Goal: Task Accomplishment & Management: Complete application form

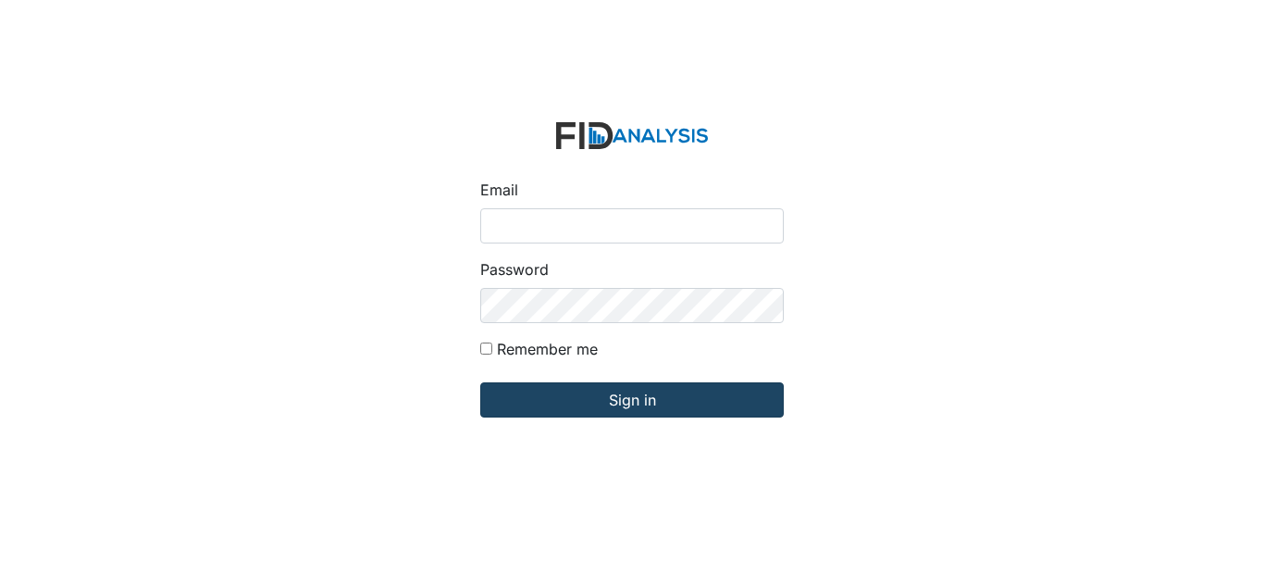
type input "[EMAIL_ADDRESS][DOMAIN_NAME]"
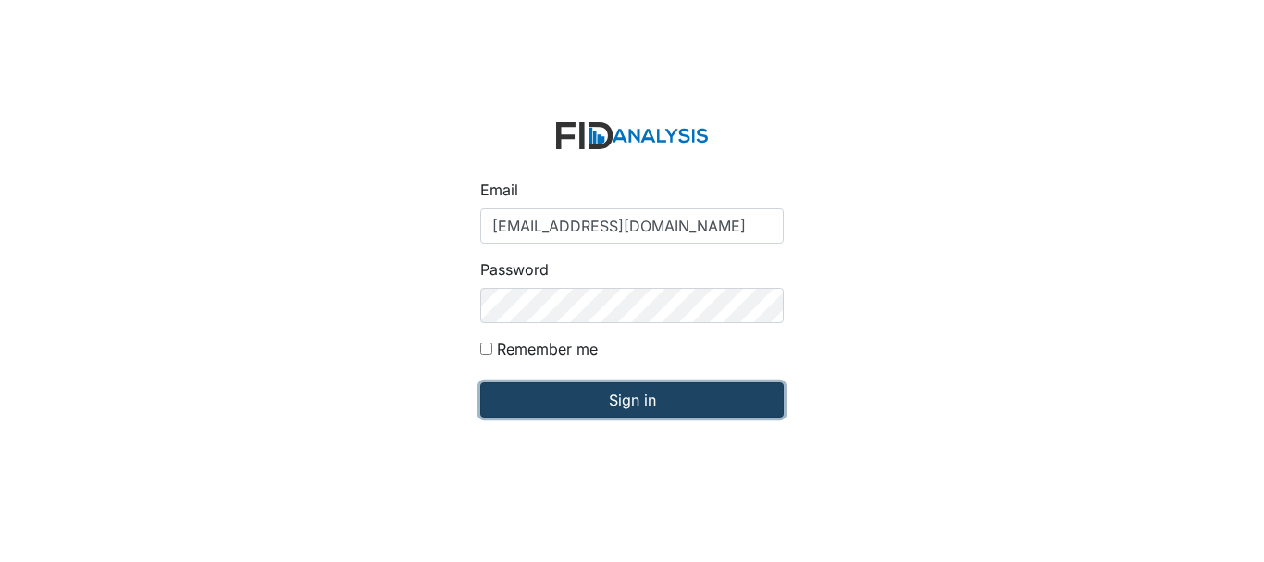
click at [588, 403] on input "Sign in" at bounding box center [632, 399] width 304 height 35
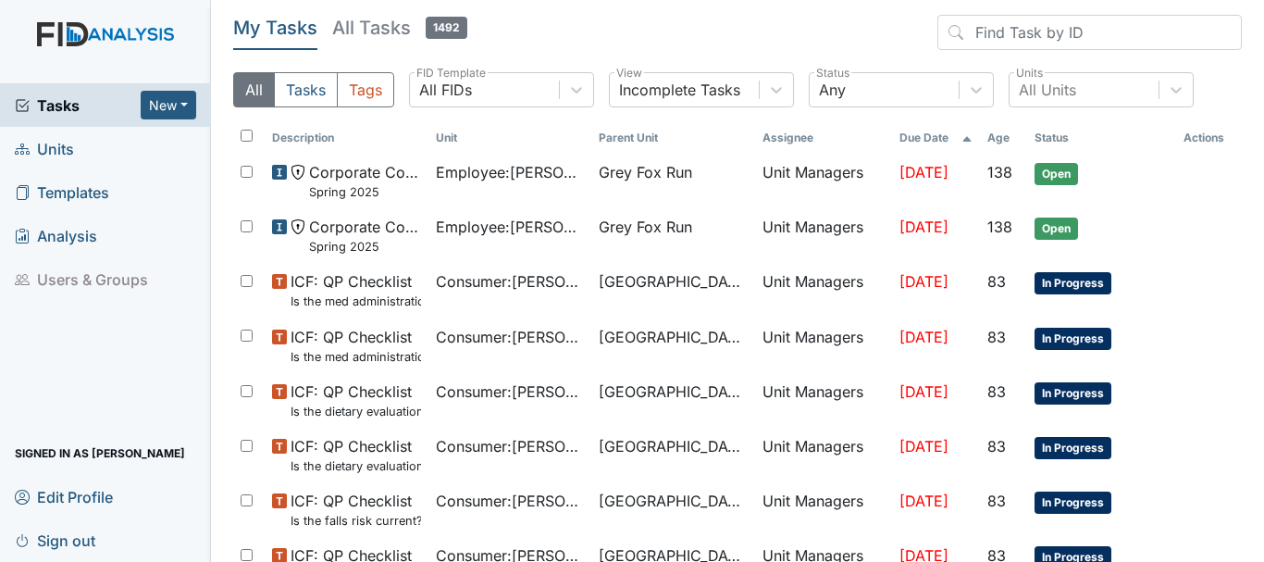
click at [67, 154] on span "Units" at bounding box center [44, 148] width 59 height 29
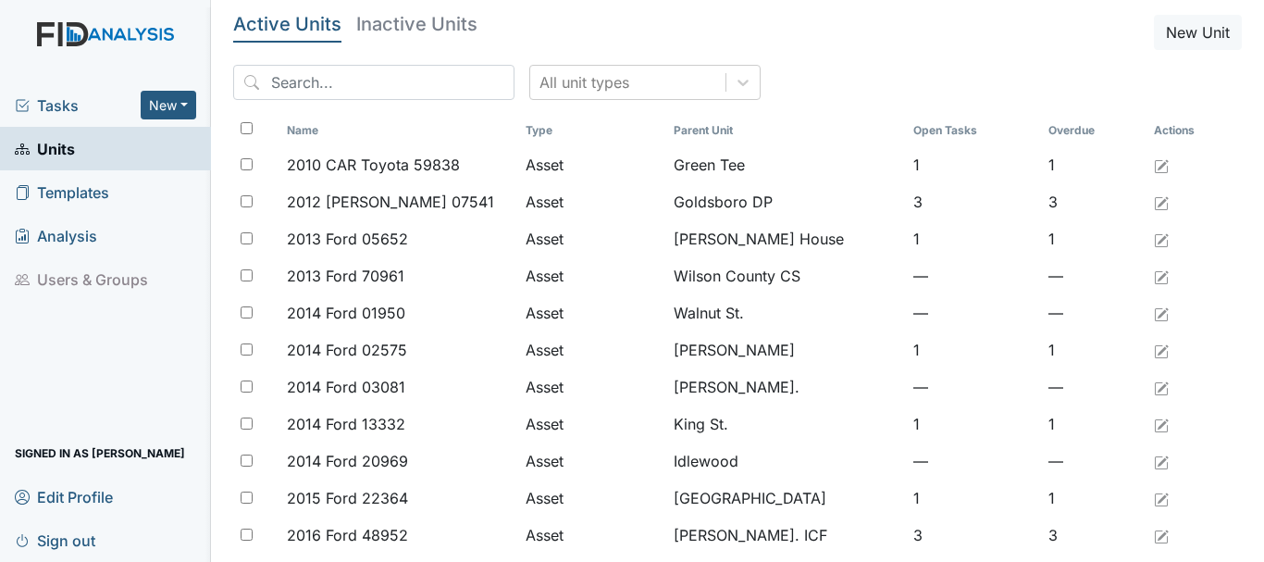
click at [94, 108] on span "Tasks" at bounding box center [78, 105] width 126 height 22
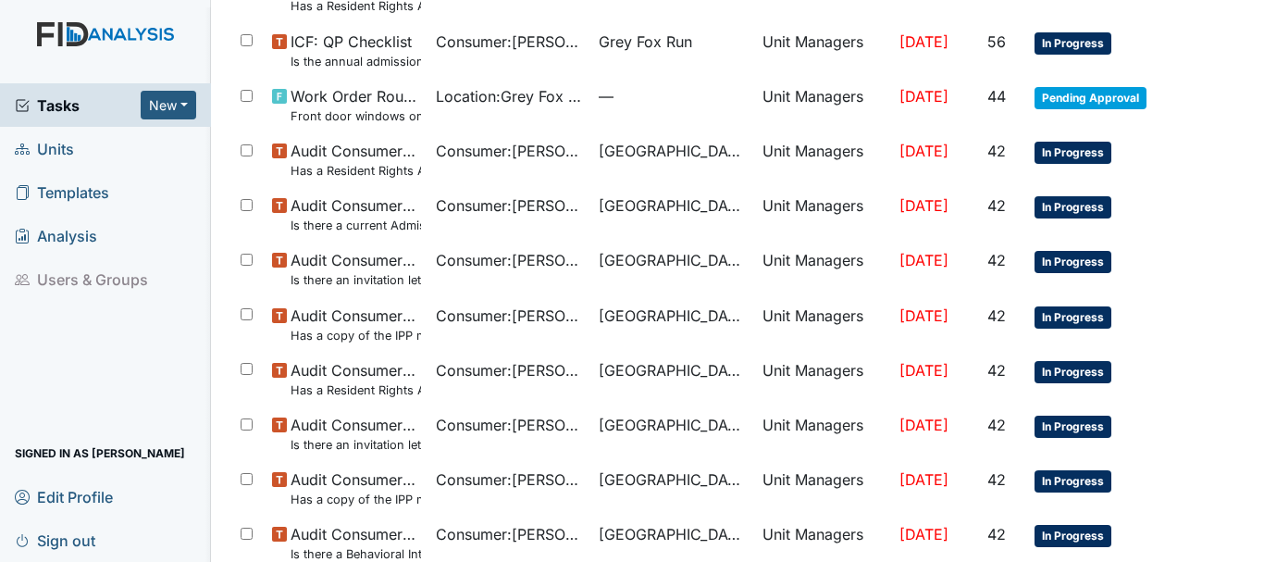
scroll to position [1315, 0]
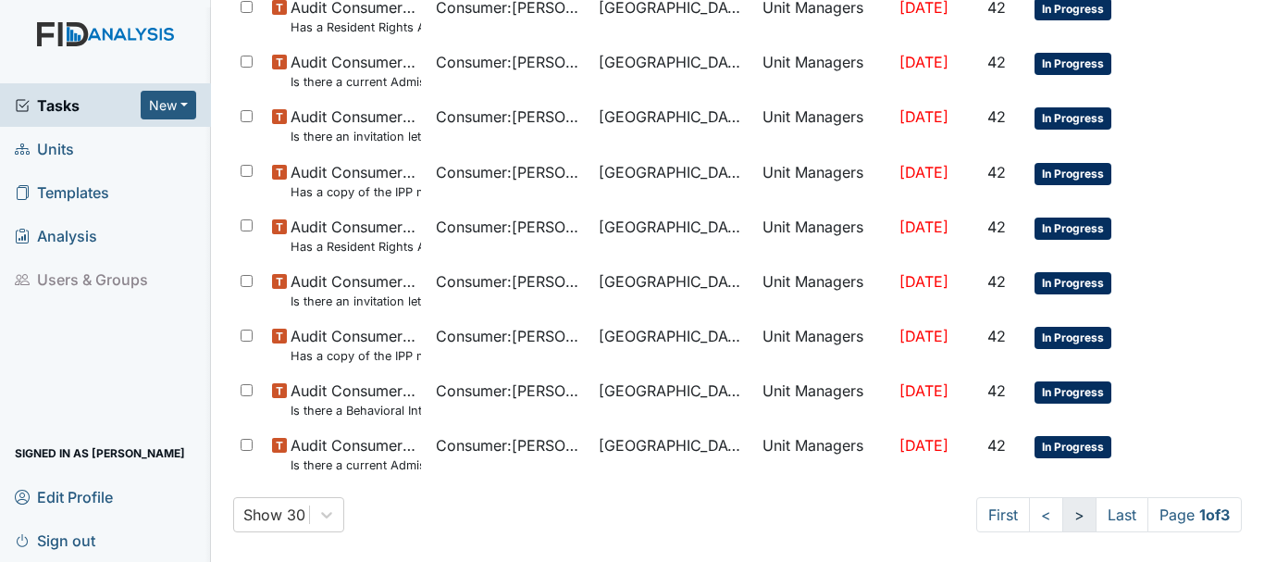
click at [1062, 514] on link ">" at bounding box center [1079, 514] width 34 height 35
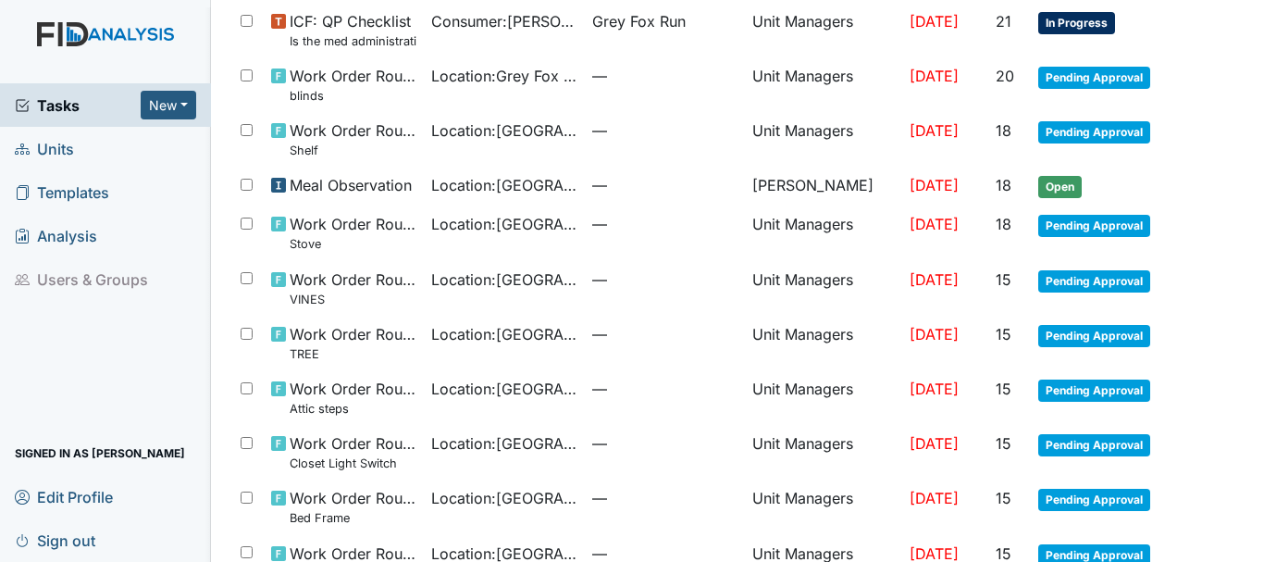
scroll to position [975, 0]
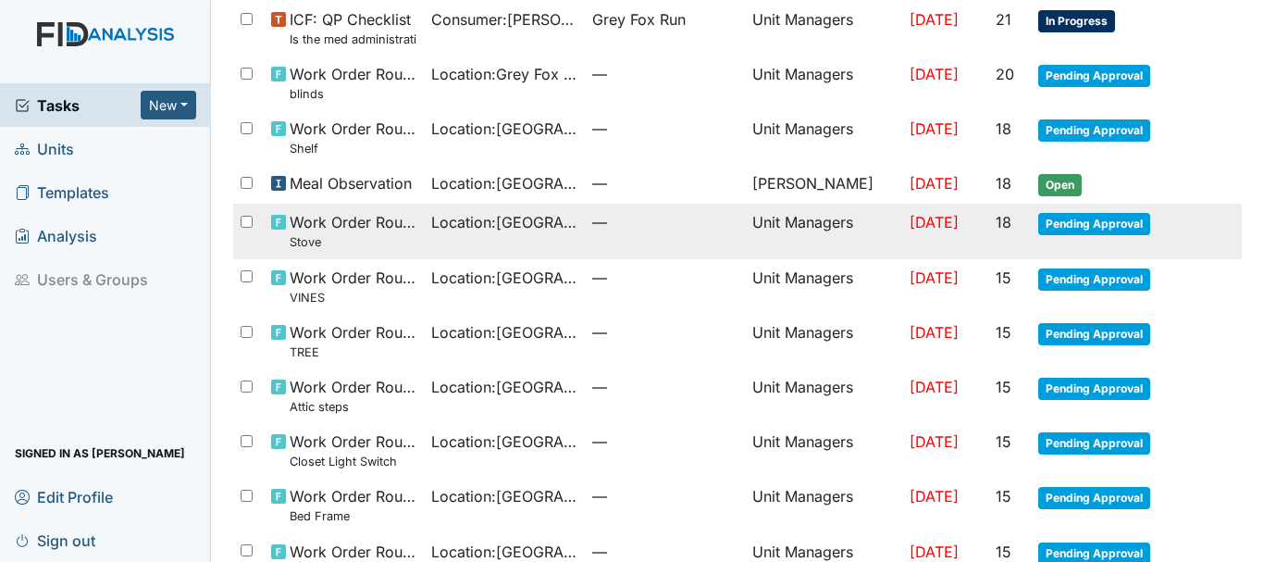
click at [1062, 222] on span "Pending Approval" at bounding box center [1094, 224] width 112 height 22
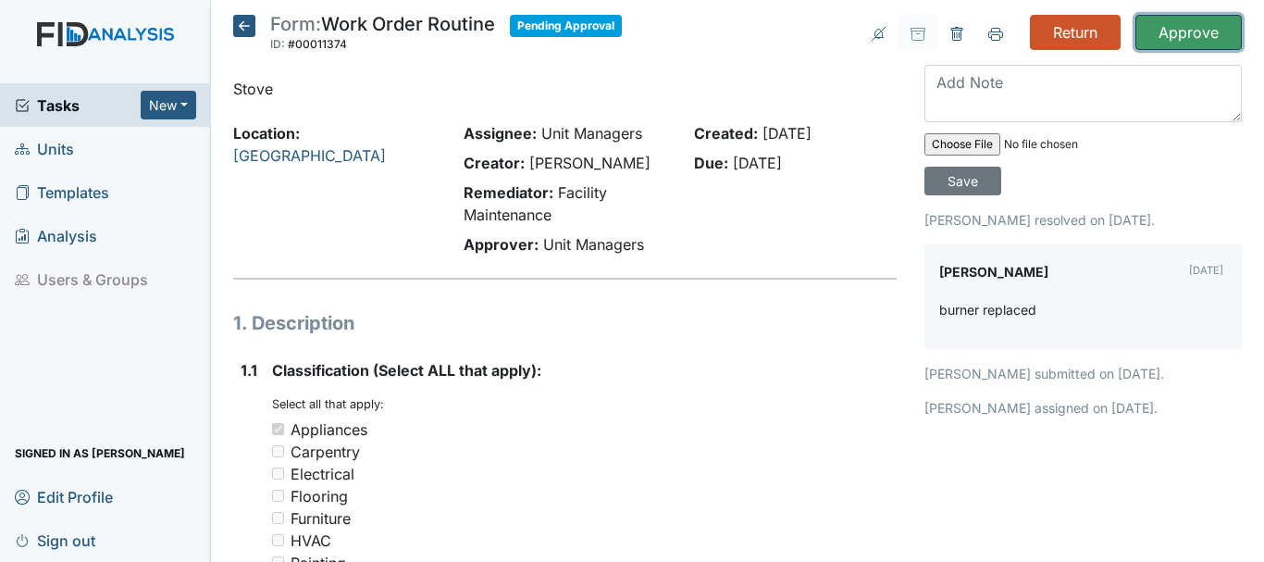
click at [1181, 35] on input "Approve" at bounding box center [1189, 32] width 106 height 35
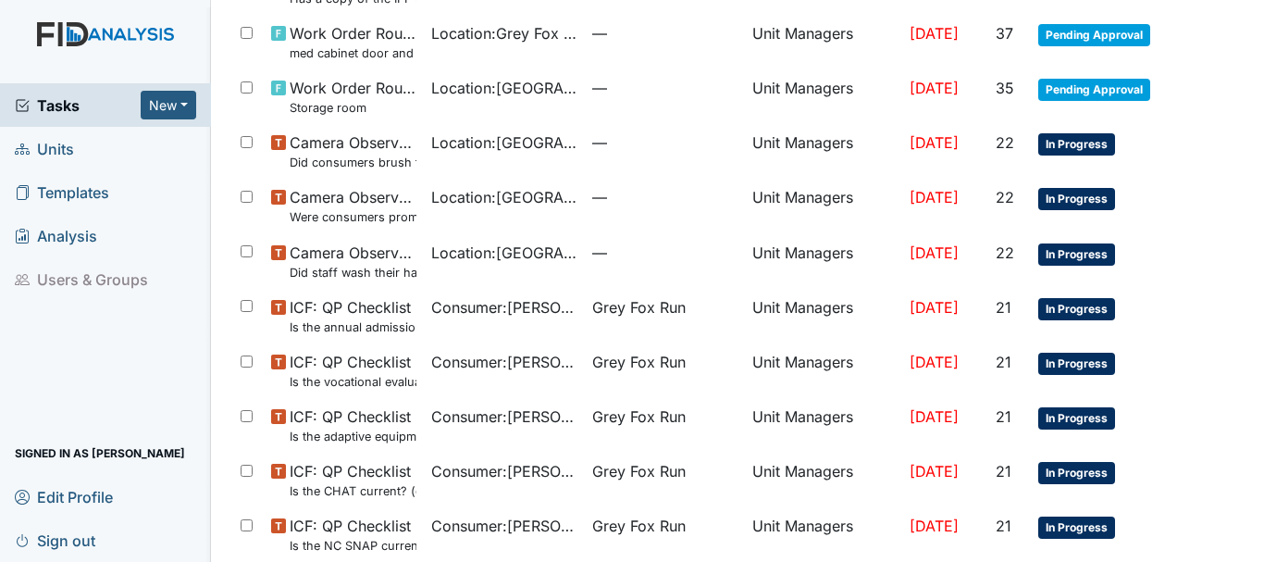
scroll to position [424, 0]
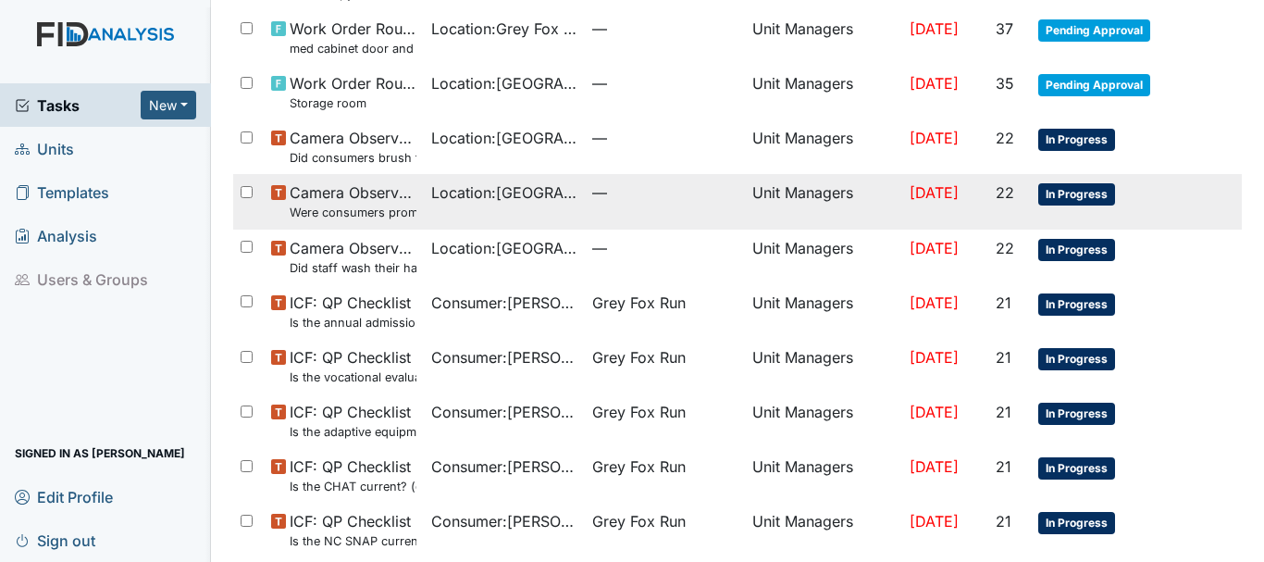
click at [1040, 200] on span "In Progress" at bounding box center [1076, 194] width 77 height 22
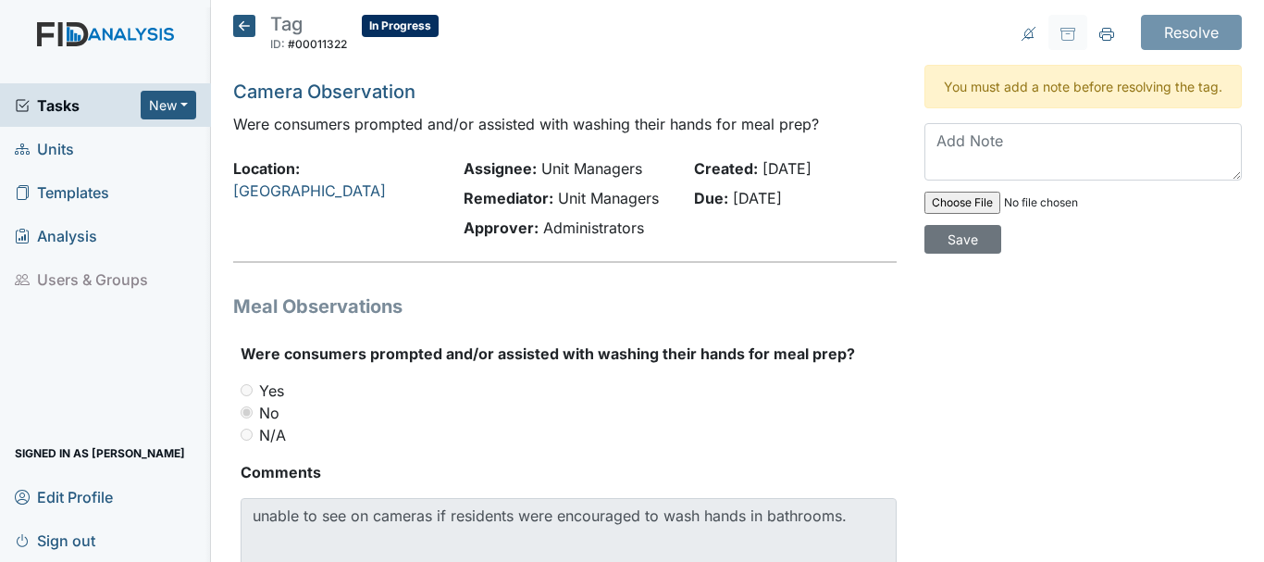
click at [237, 26] on icon at bounding box center [244, 26] width 22 height 22
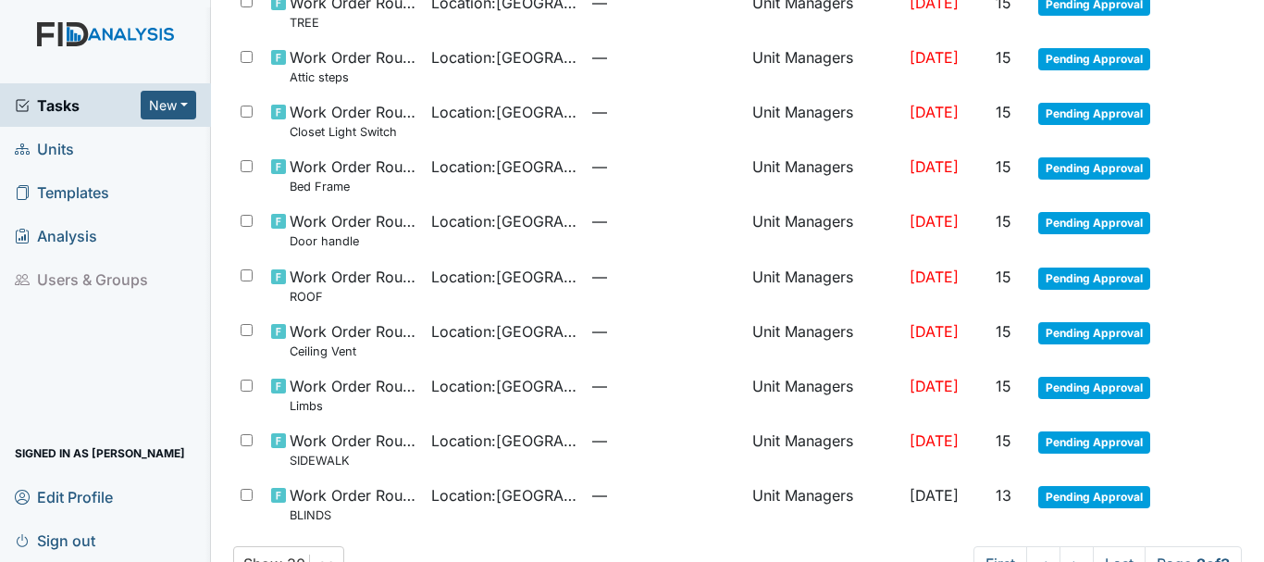
scroll to position [1298, 0]
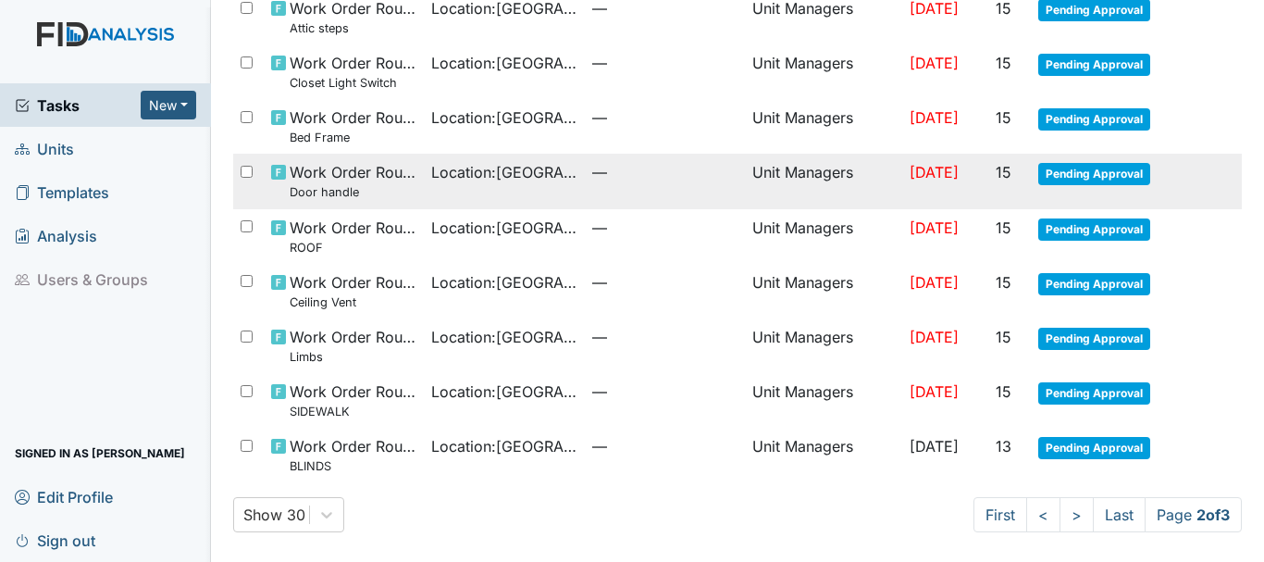
click at [1081, 170] on span "Pending Approval" at bounding box center [1094, 174] width 112 height 22
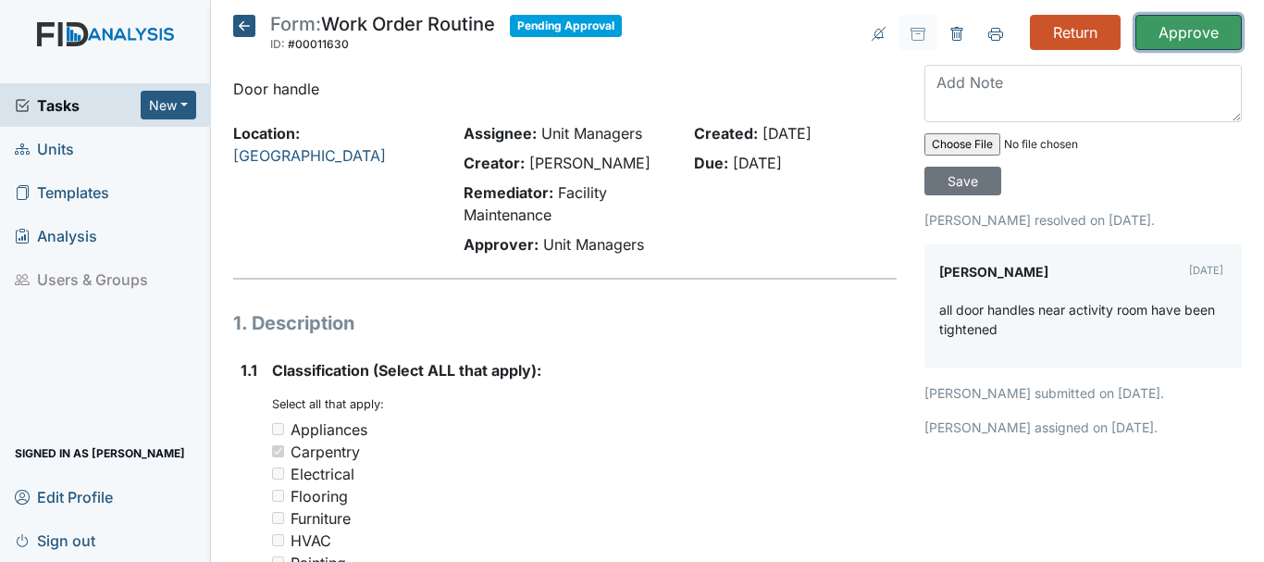
click at [1170, 25] on input "Approve" at bounding box center [1189, 32] width 106 height 35
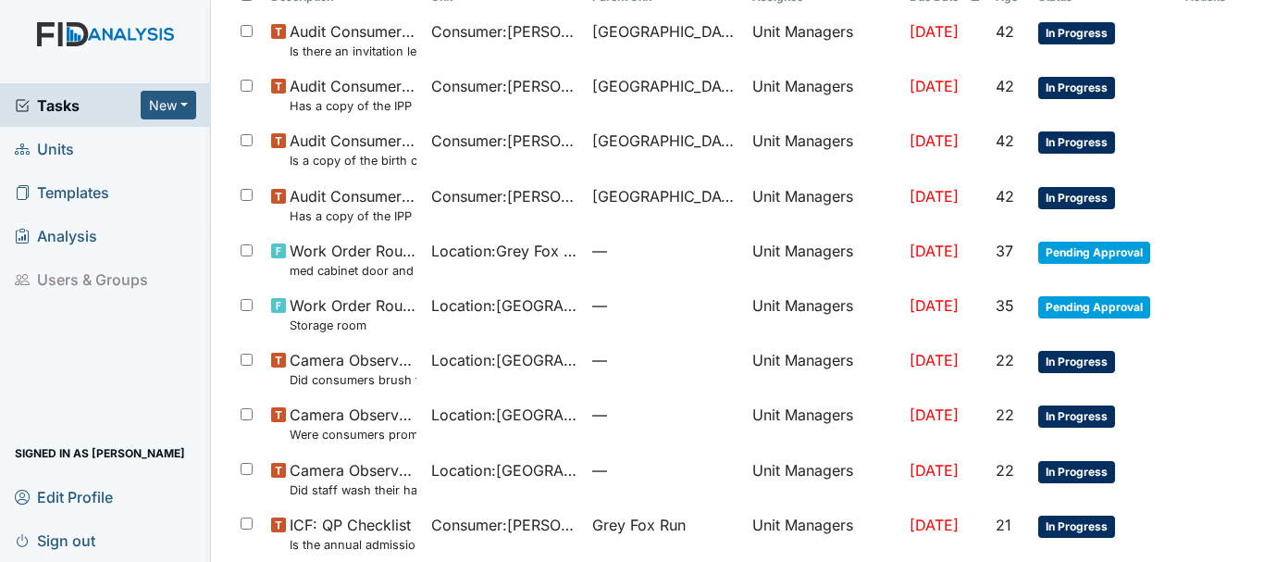
scroll to position [203, 0]
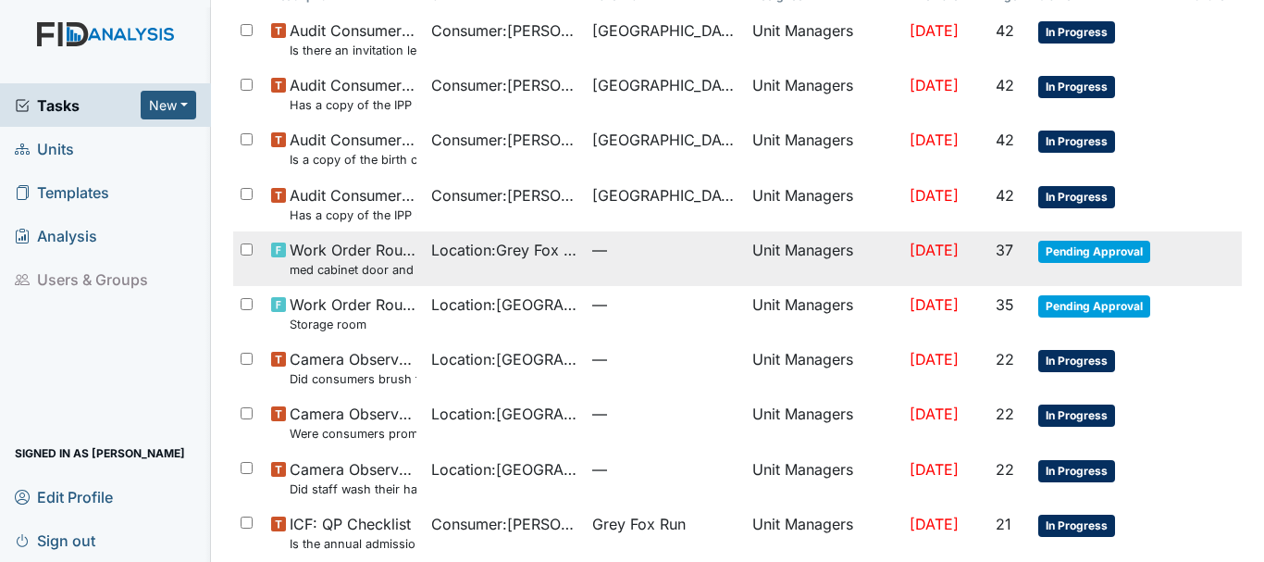
click at [1072, 262] on span "Pending Approval" at bounding box center [1094, 252] width 112 height 22
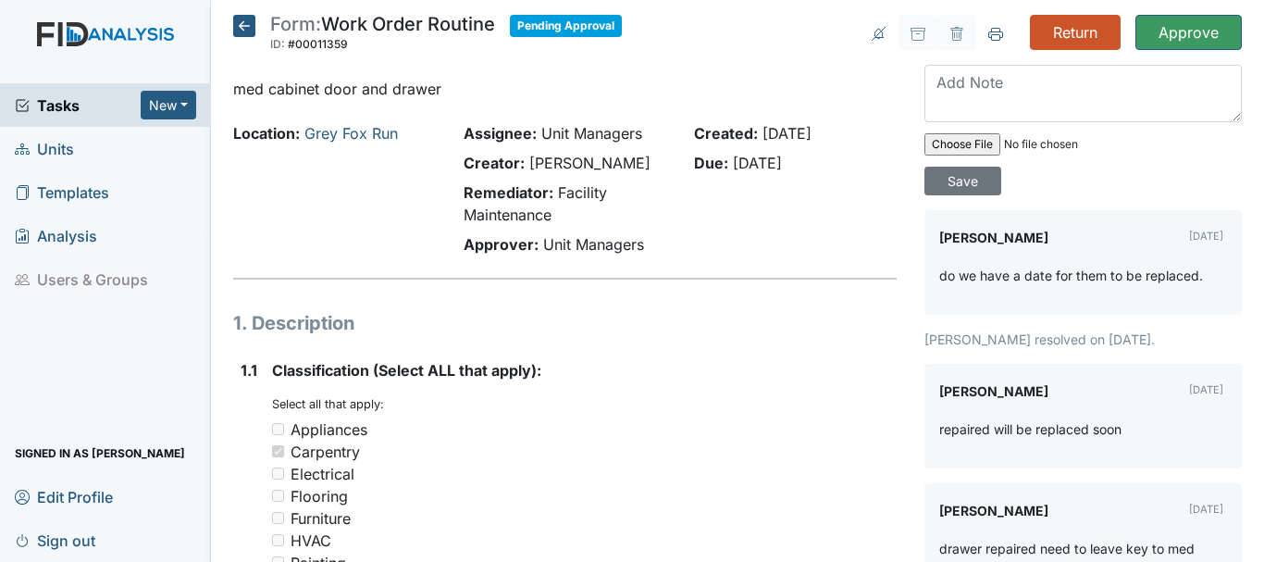
click at [241, 20] on icon at bounding box center [244, 26] width 22 height 22
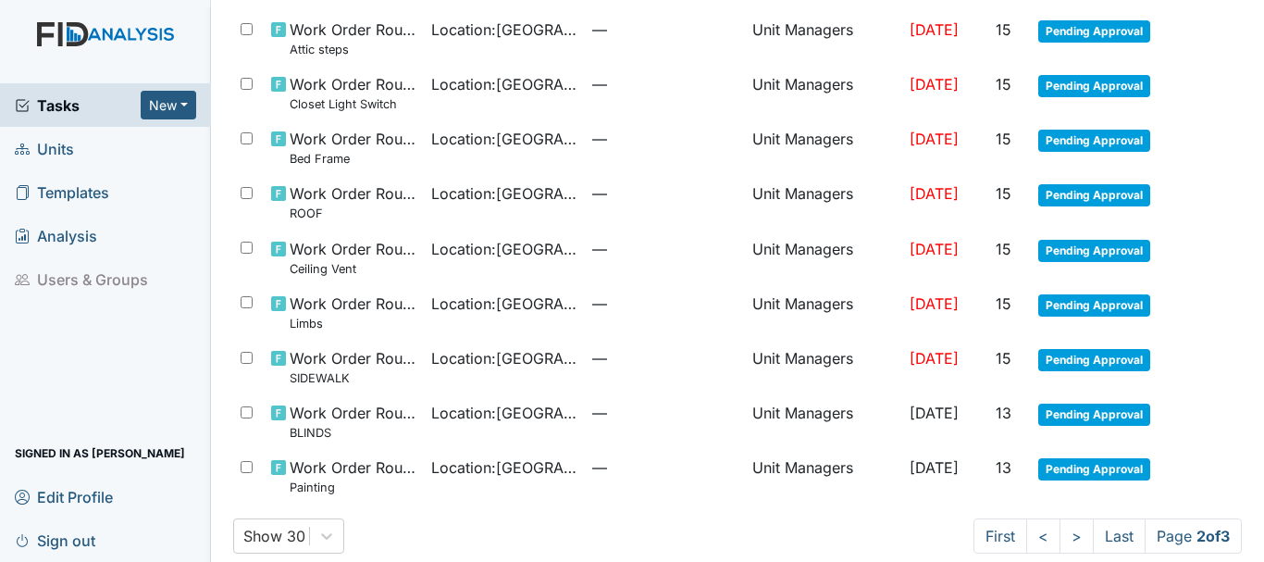
scroll to position [1298, 0]
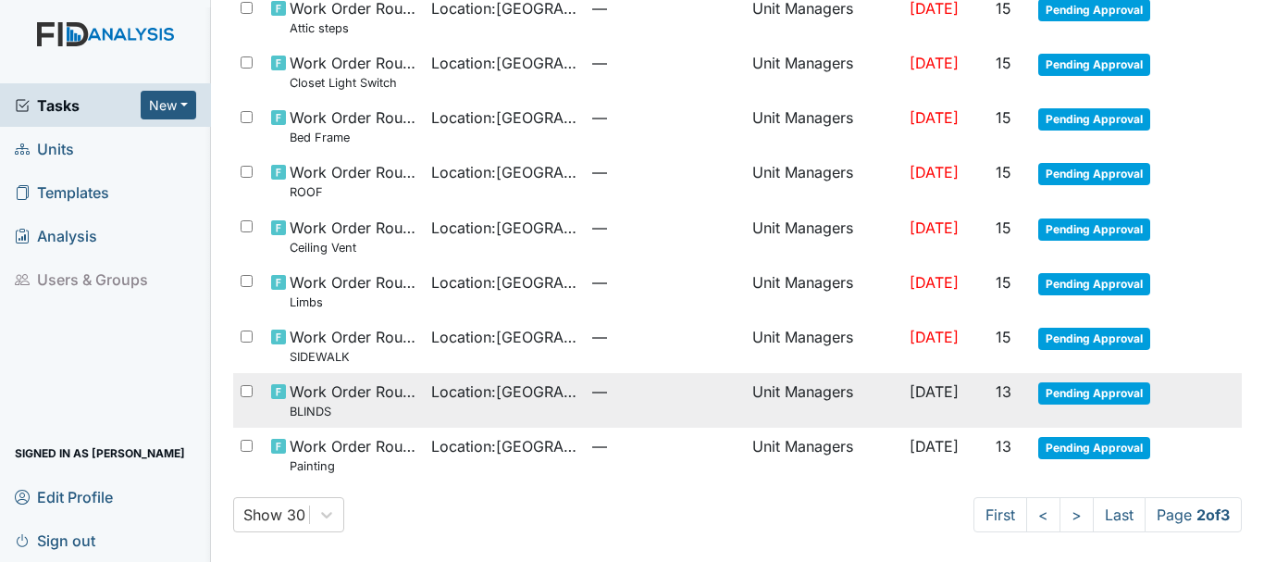
click at [1062, 393] on span "Pending Approval" at bounding box center [1094, 393] width 112 height 22
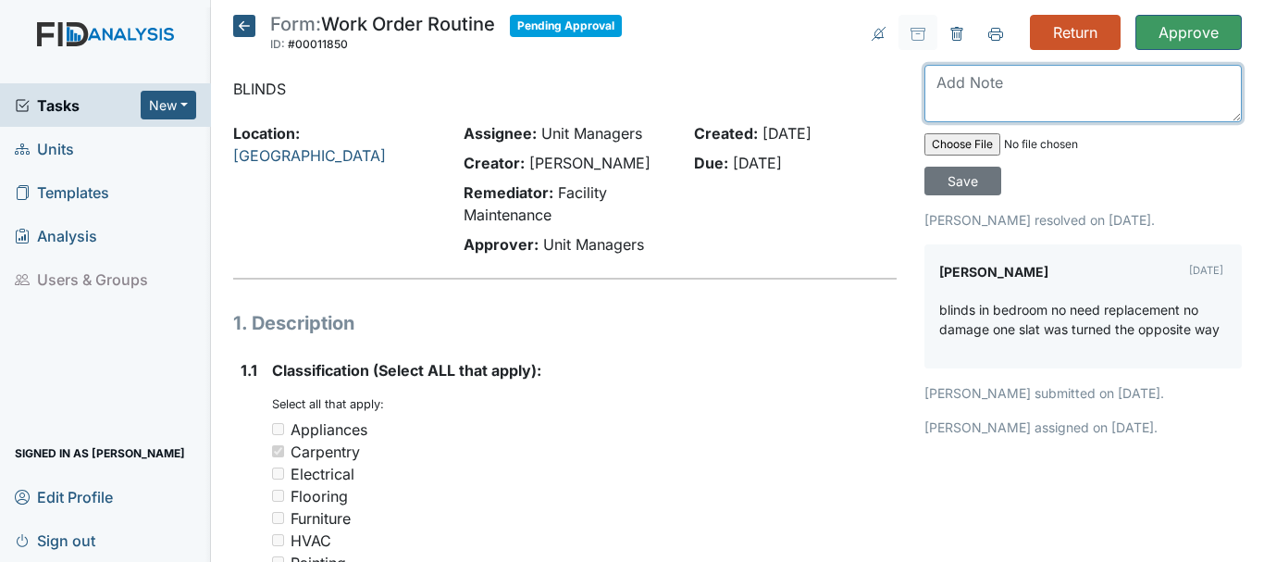
click at [957, 84] on textarea at bounding box center [1083, 93] width 317 height 57
click at [1050, 81] on textarea "It needs r3eplace it's not a blind stick to openand close blind" at bounding box center [1083, 93] width 317 height 57
click at [1122, 81] on textarea "it's not a blind stick to openand close blind" at bounding box center [1083, 93] width 317 height 57
click at [1203, 83] on textarea "it's not a blind stick to open and close blind" at bounding box center [1083, 93] width 317 height 57
type textarea "it's not a blind stick to open and close the blind"
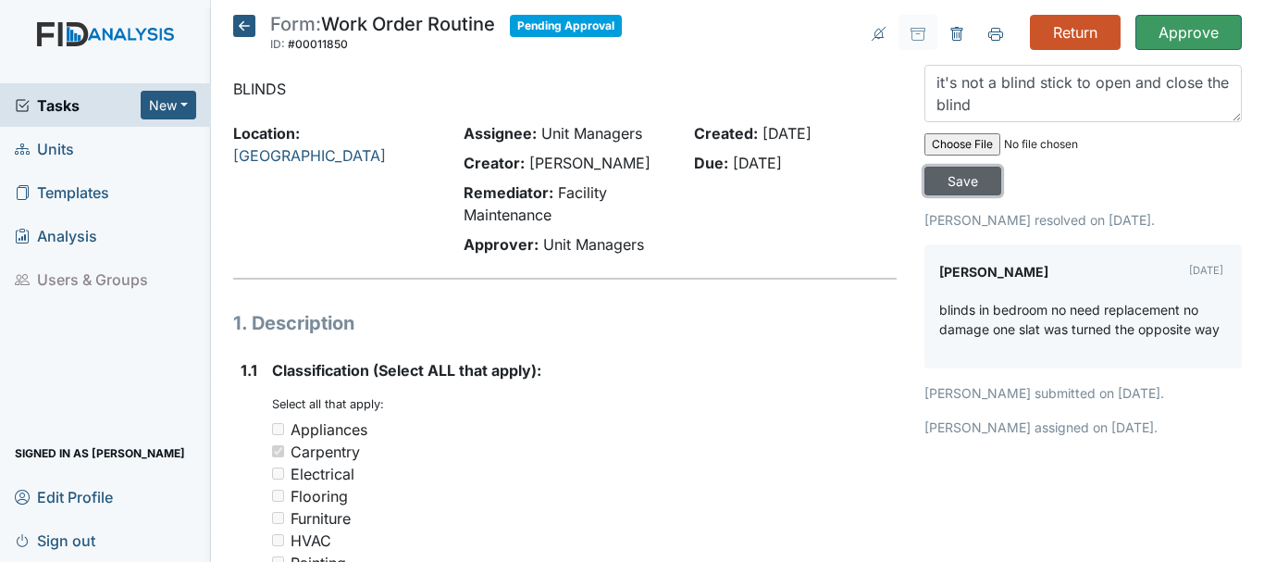
click at [980, 180] on input "Save" at bounding box center [963, 181] width 77 height 29
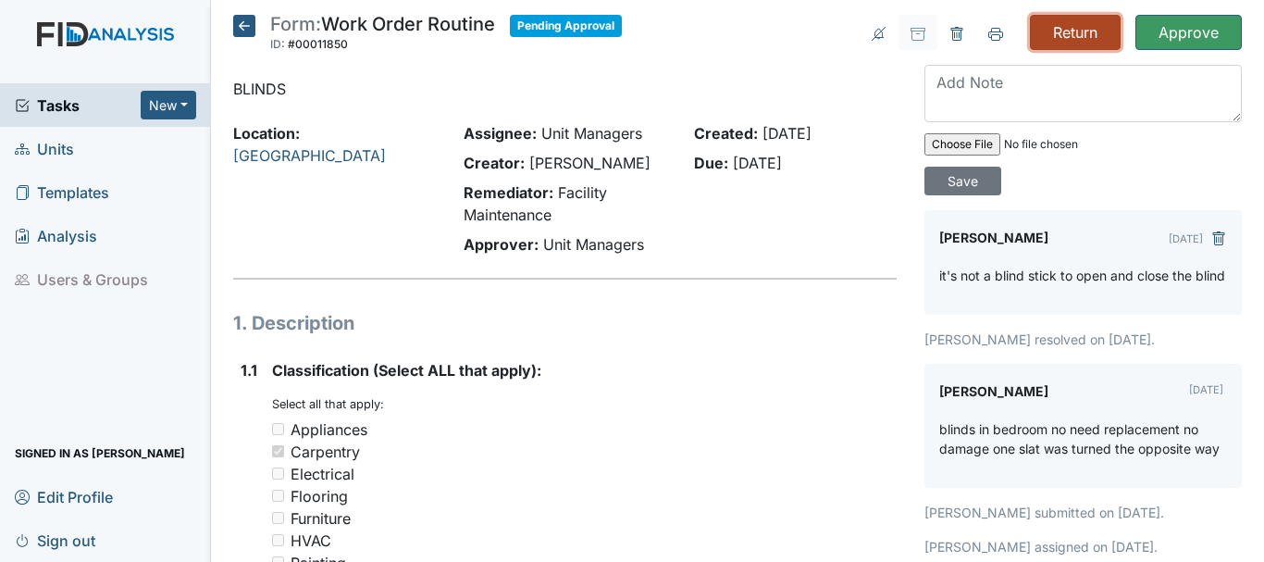
click at [1065, 26] on input "Return" at bounding box center [1075, 32] width 91 height 35
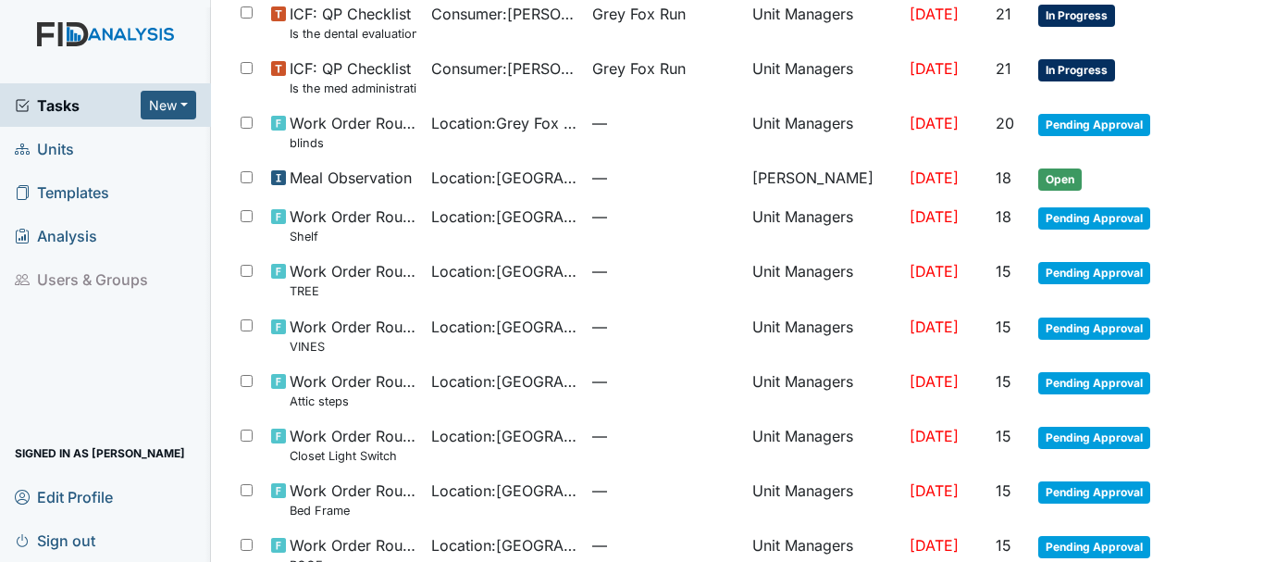
scroll to position [988, 0]
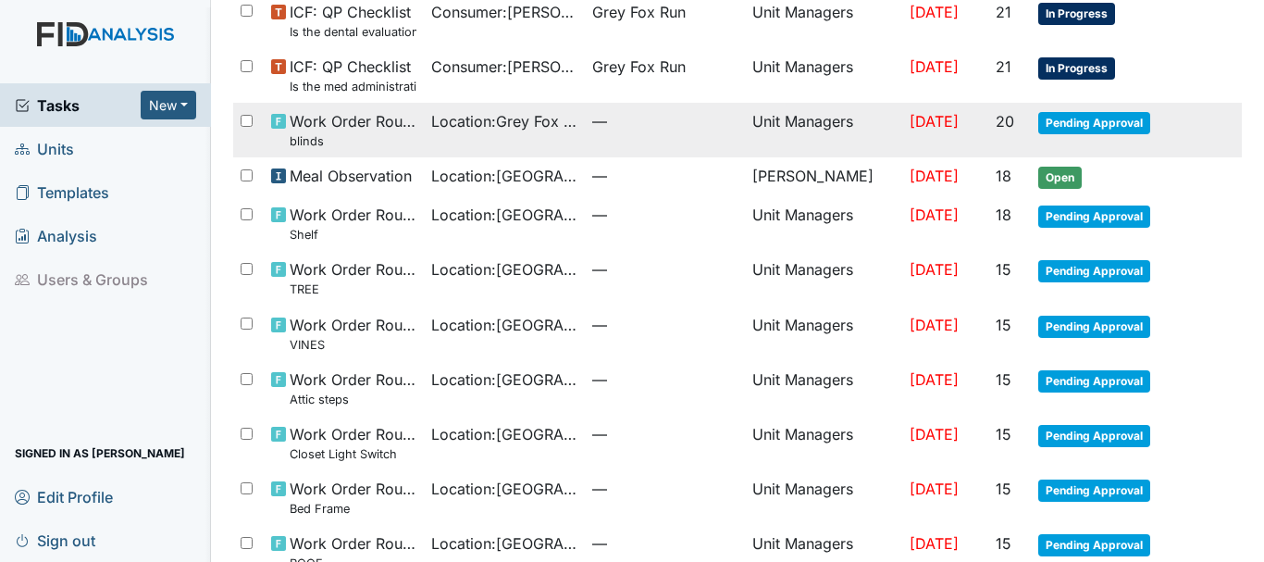
click at [1075, 124] on span "Pending Approval" at bounding box center [1094, 123] width 112 height 22
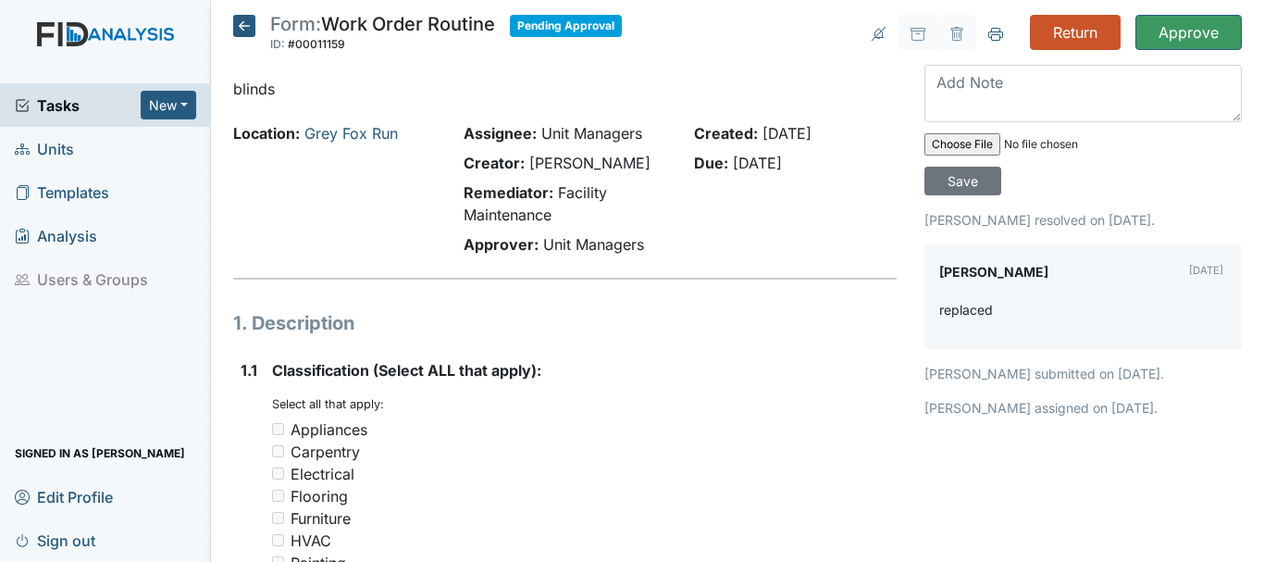
click at [242, 34] on icon at bounding box center [244, 26] width 22 height 22
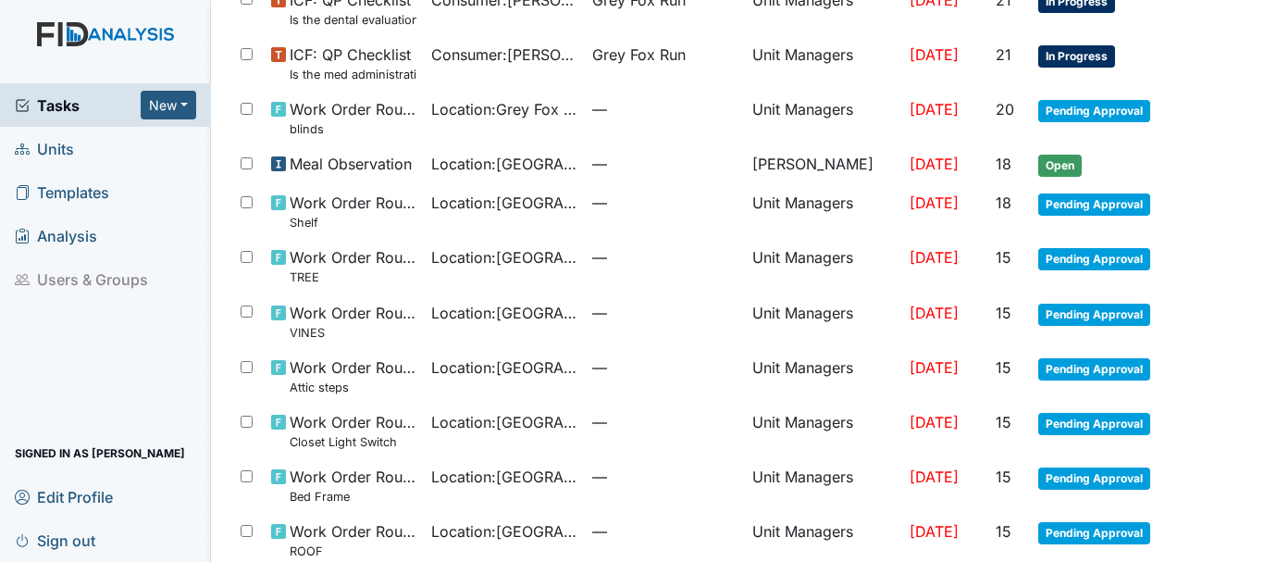
scroll to position [956, 0]
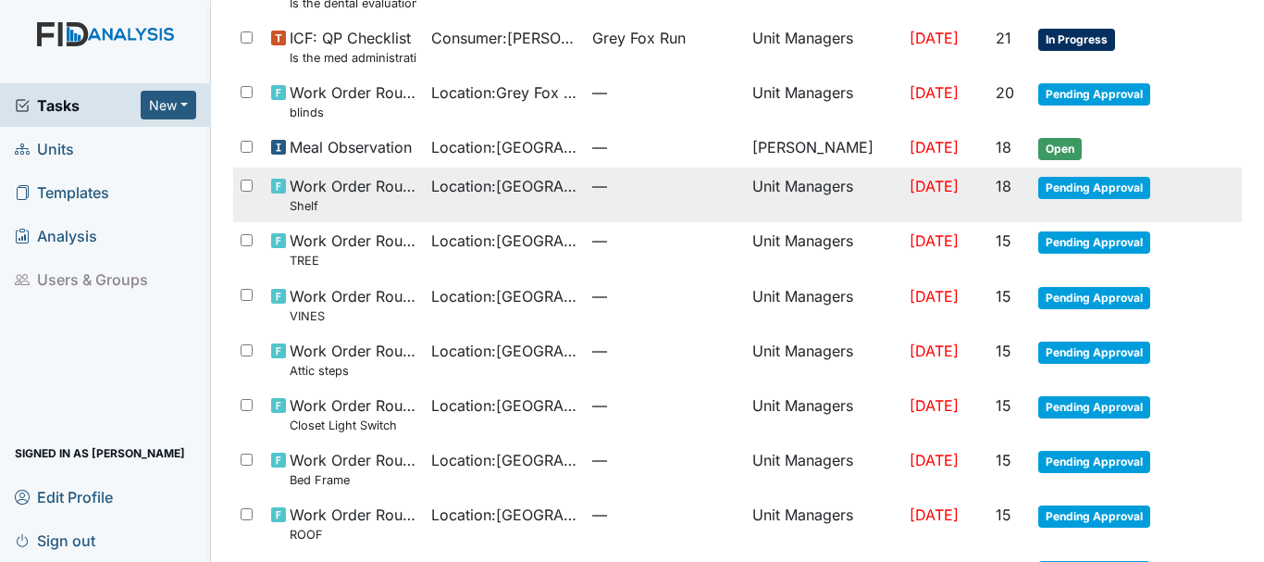
click at [1038, 180] on span "Pending Approval" at bounding box center [1094, 188] width 112 height 22
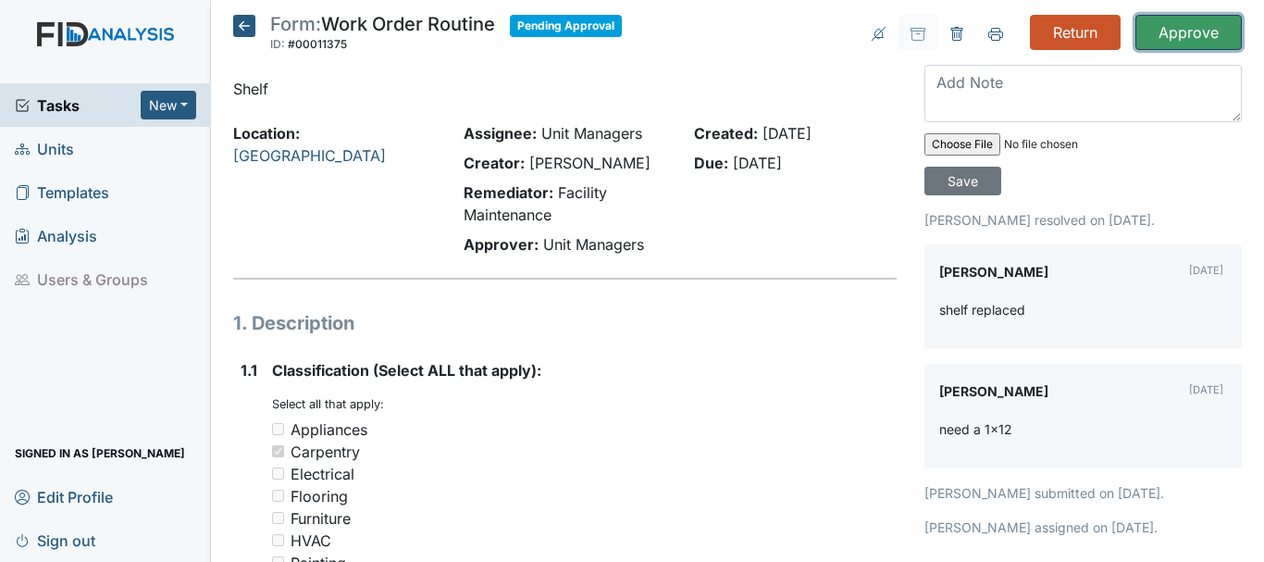
click at [1168, 30] on input "Approve" at bounding box center [1189, 32] width 106 height 35
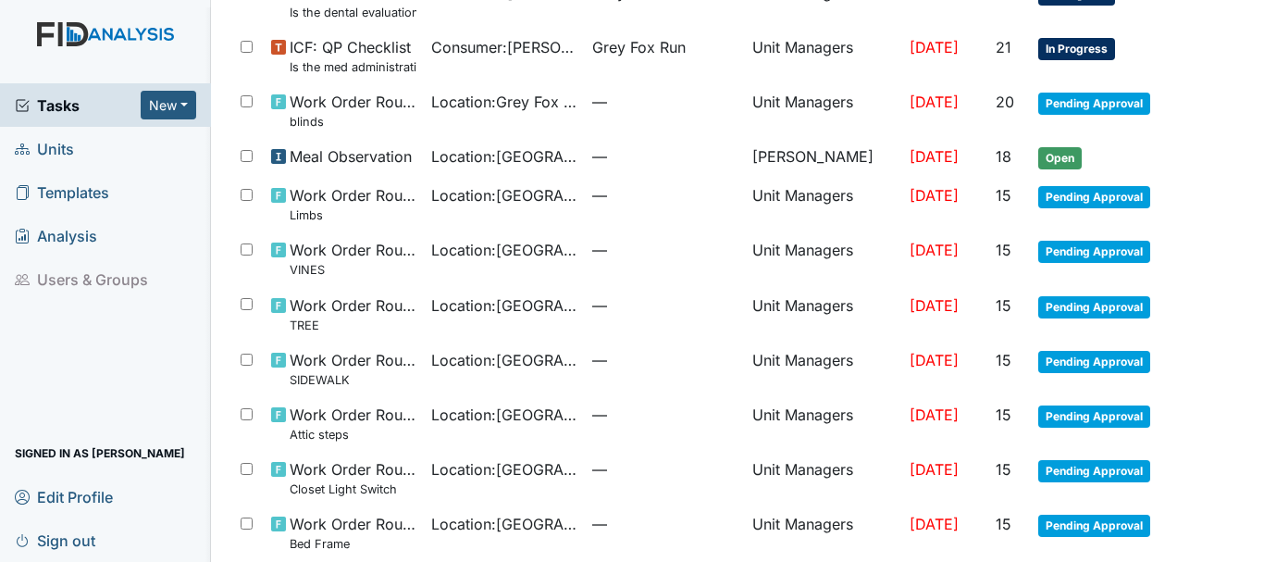
scroll to position [1011, 0]
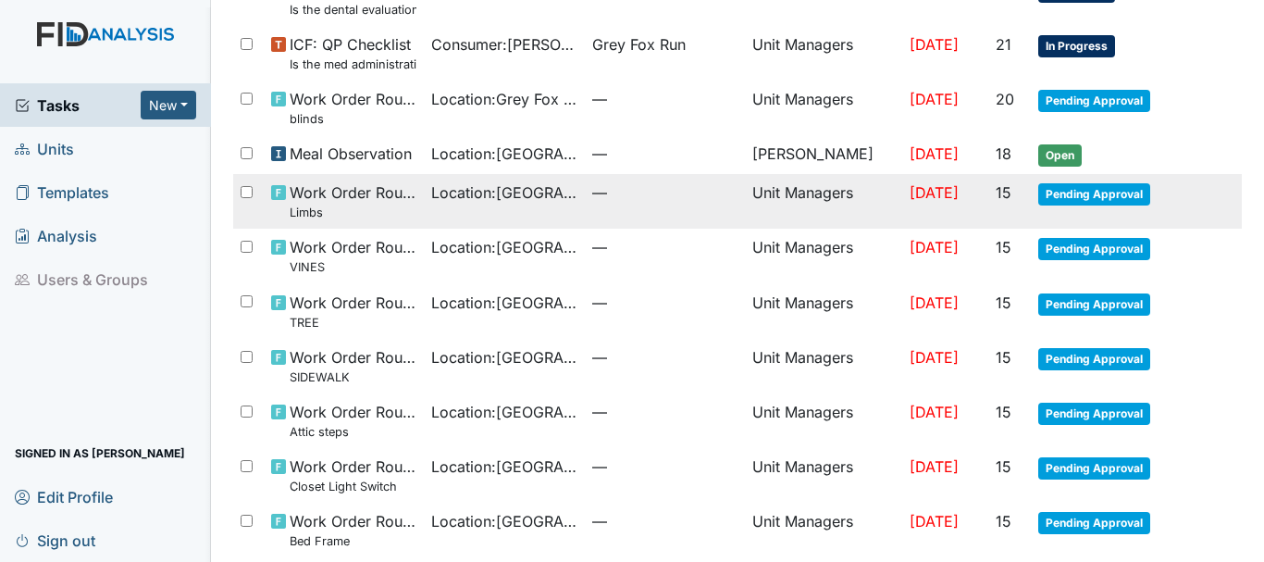
click at [1059, 205] on span "Pending Approval" at bounding box center [1094, 194] width 112 height 22
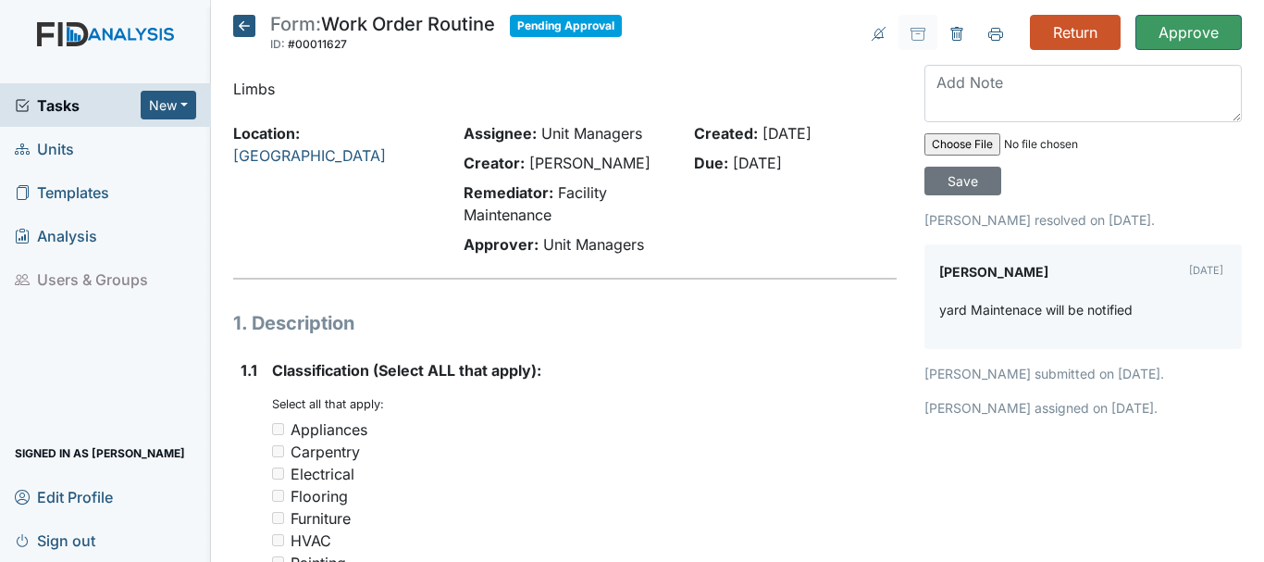
click at [243, 19] on icon at bounding box center [244, 26] width 22 height 22
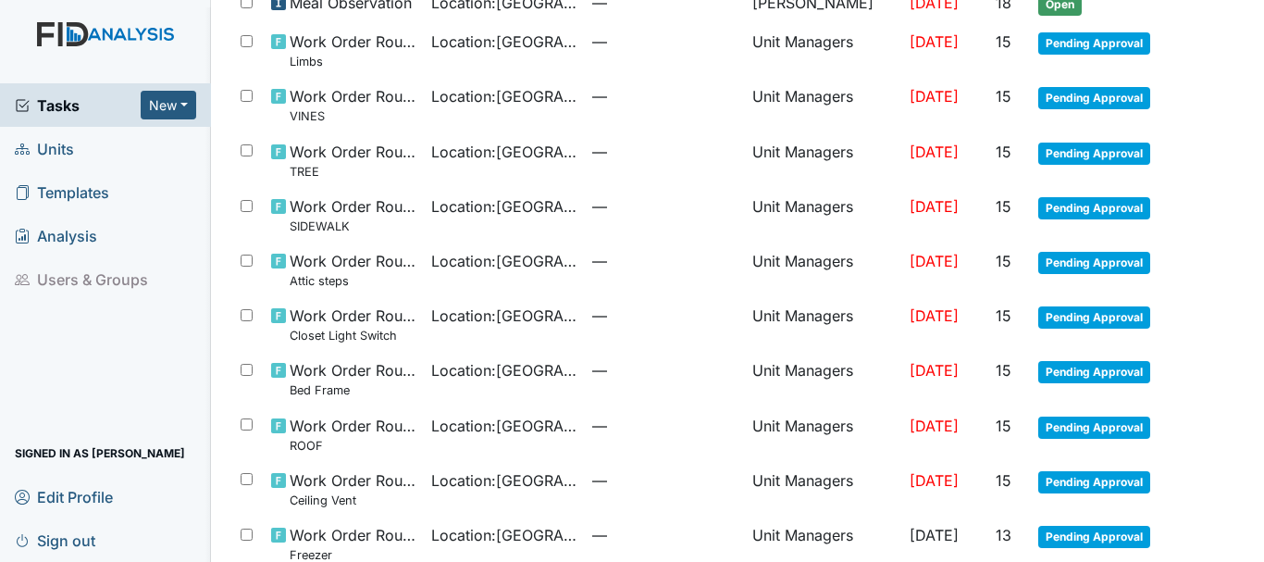
scroll to position [1120, 0]
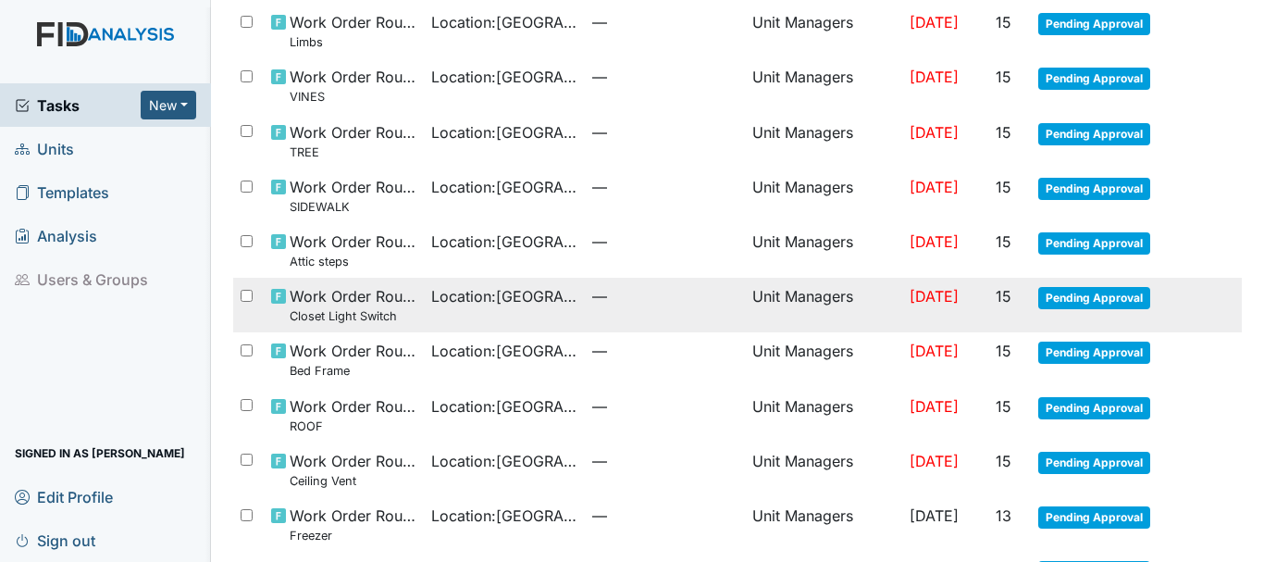
click at [1049, 299] on span "Pending Approval" at bounding box center [1094, 298] width 112 height 22
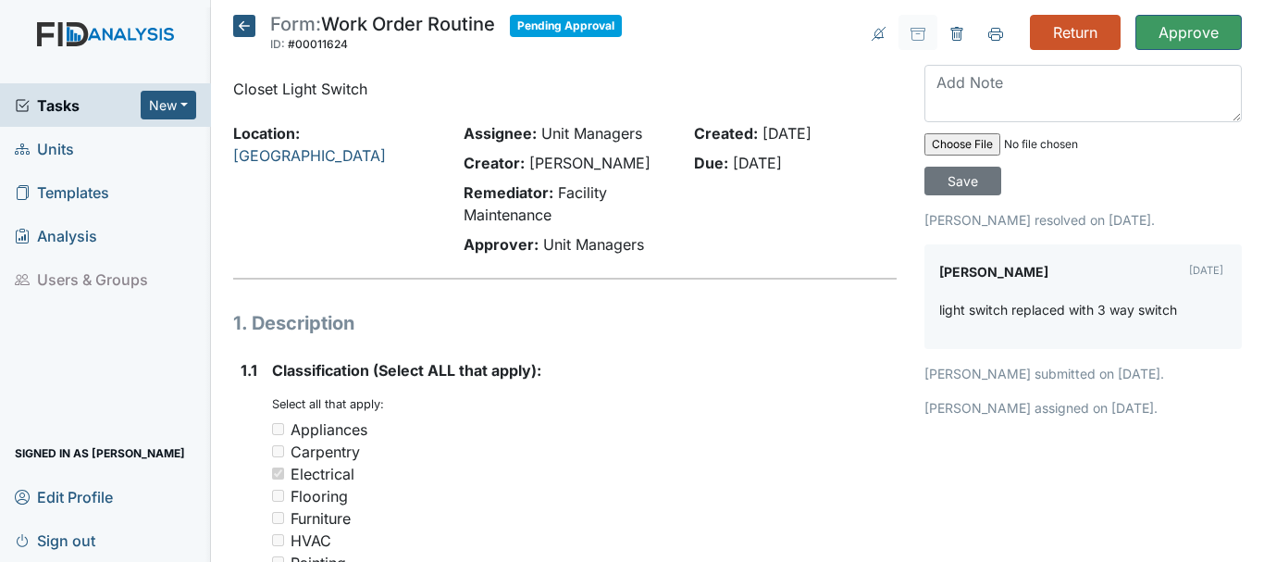
click at [245, 23] on icon at bounding box center [244, 26] width 22 height 22
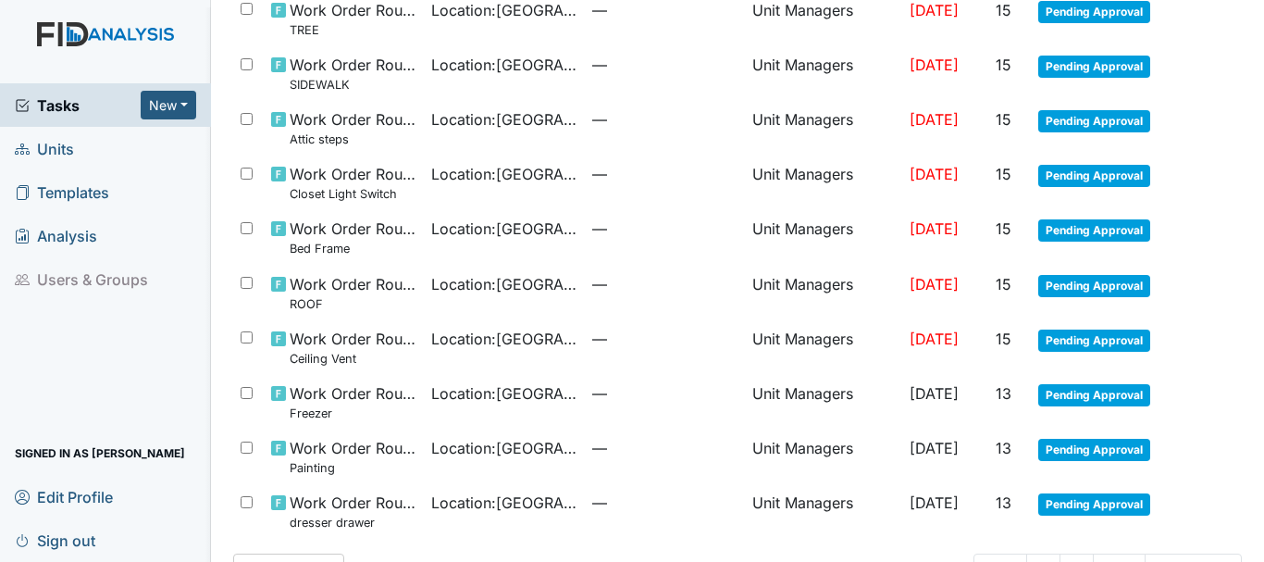
scroll to position [1298, 0]
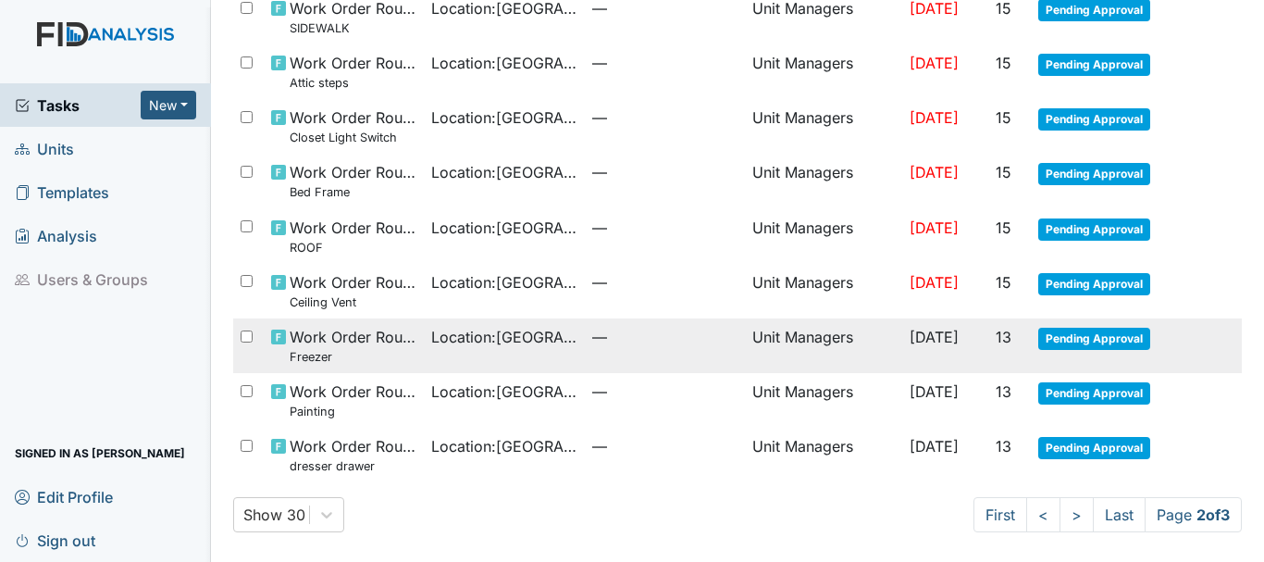
click at [1046, 334] on span "Pending Approval" at bounding box center [1094, 339] width 112 height 22
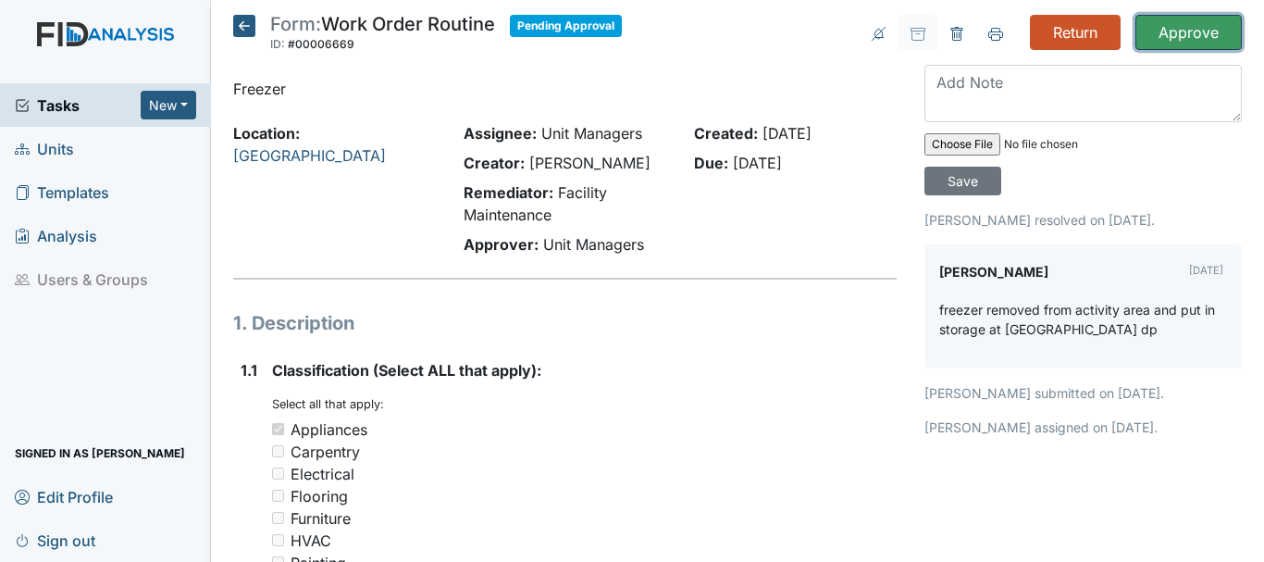
click at [1175, 33] on input "Approve" at bounding box center [1189, 32] width 106 height 35
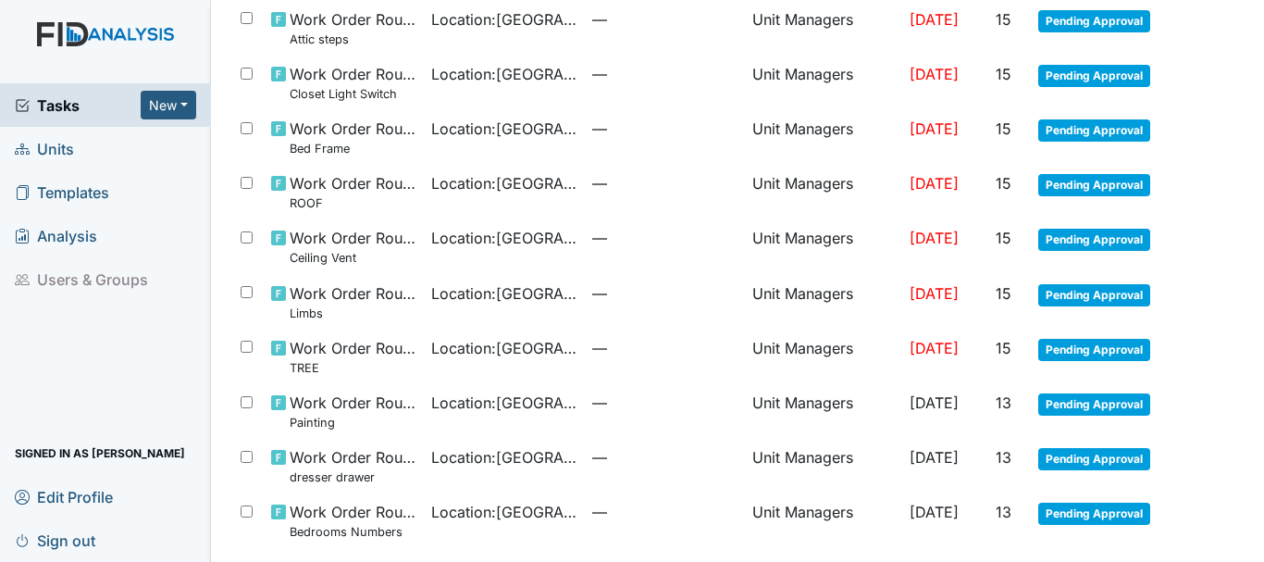
scroll to position [1360, 0]
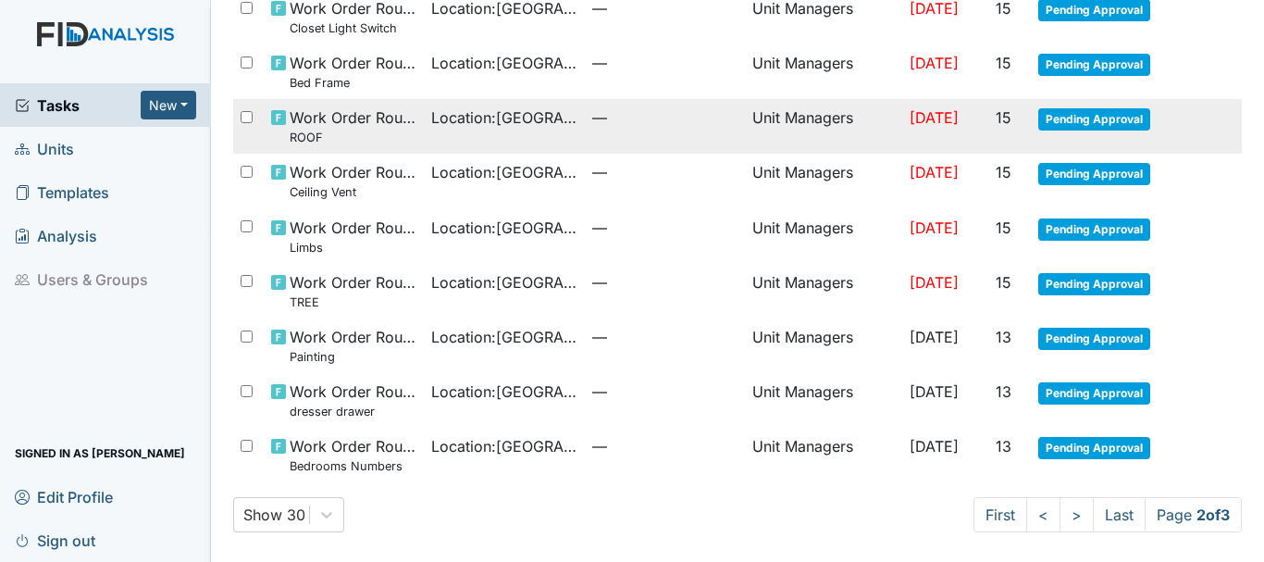
click at [1038, 120] on span "Pending Approval" at bounding box center [1094, 119] width 112 height 22
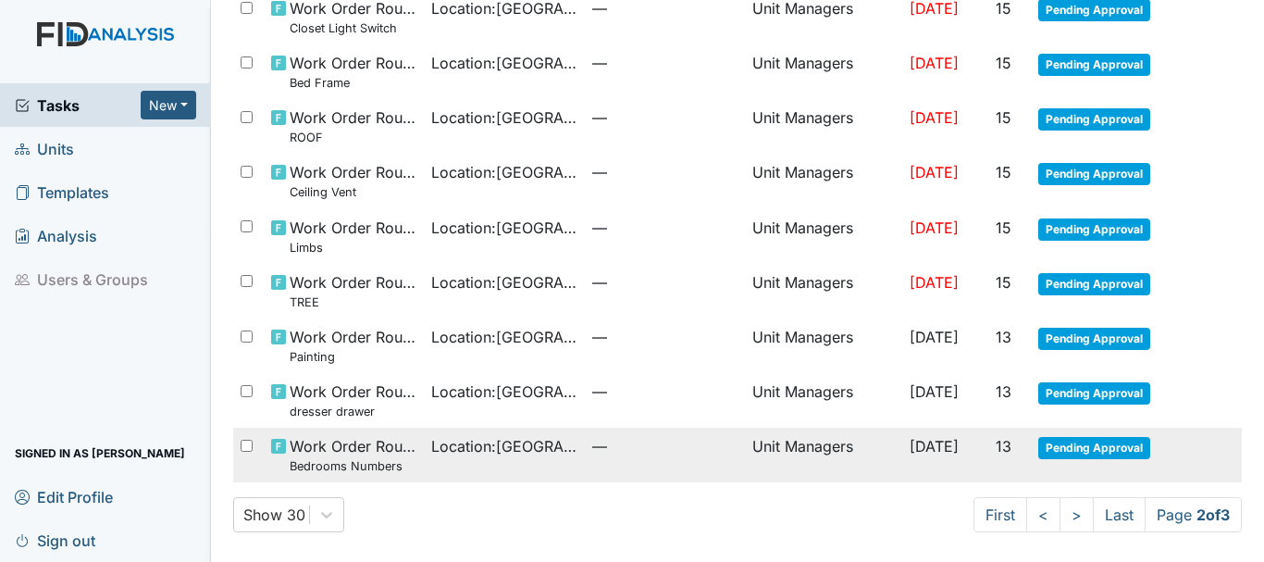
click at [1062, 441] on span "Pending Approval" at bounding box center [1094, 448] width 112 height 22
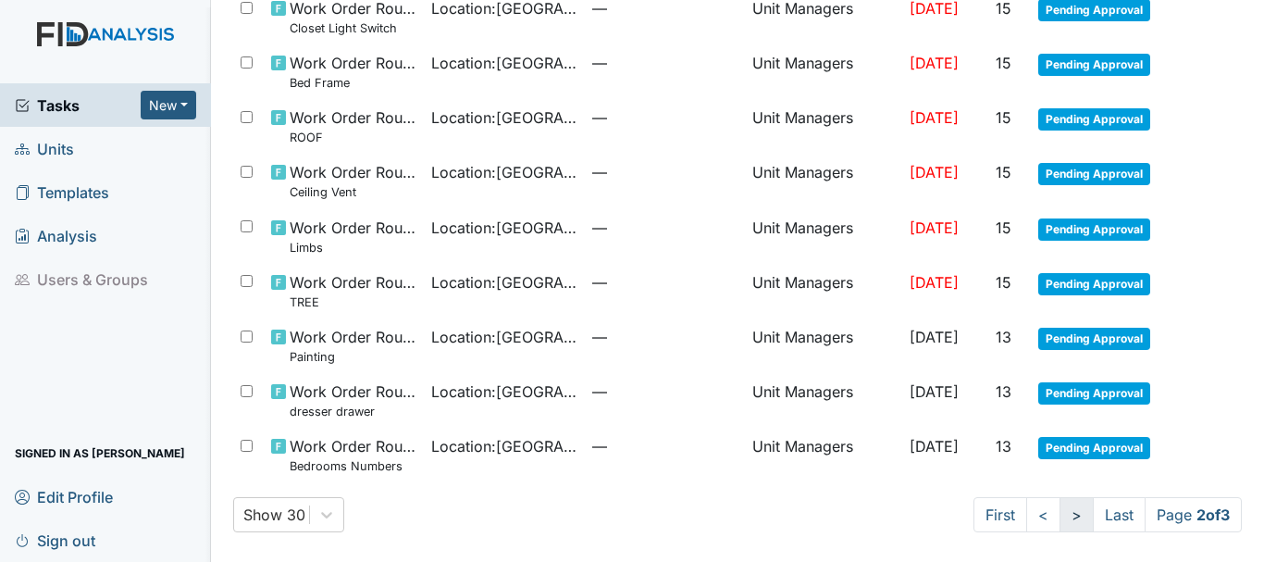
click at [1060, 518] on link ">" at bounding box center [1077, 514] width 34 height 35
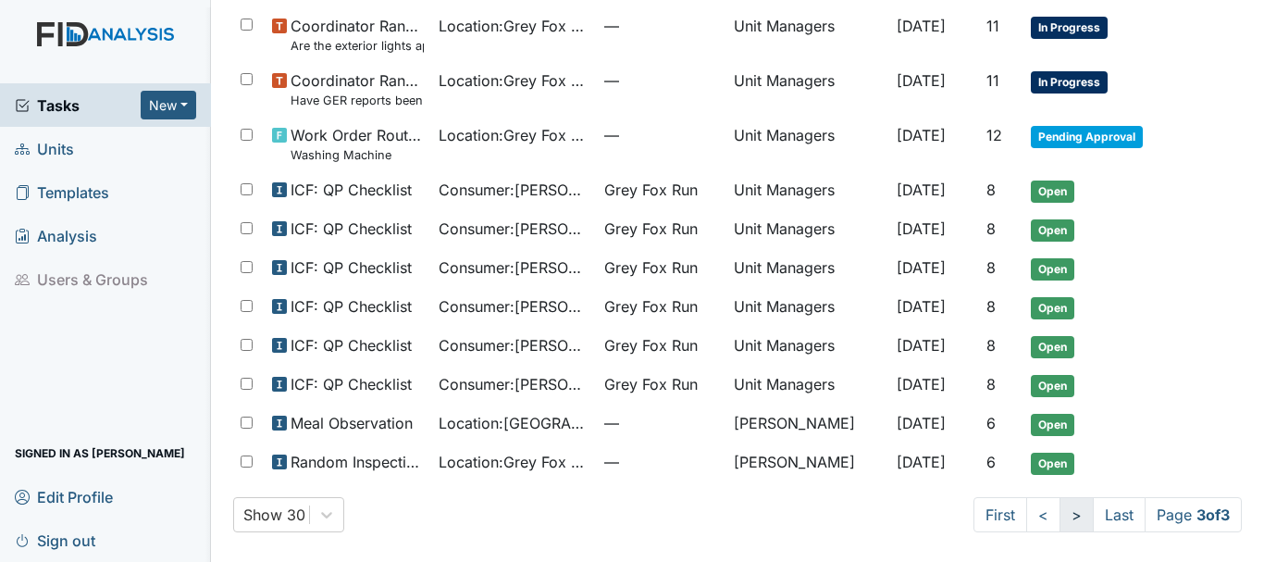
scroll to position [646, 0]
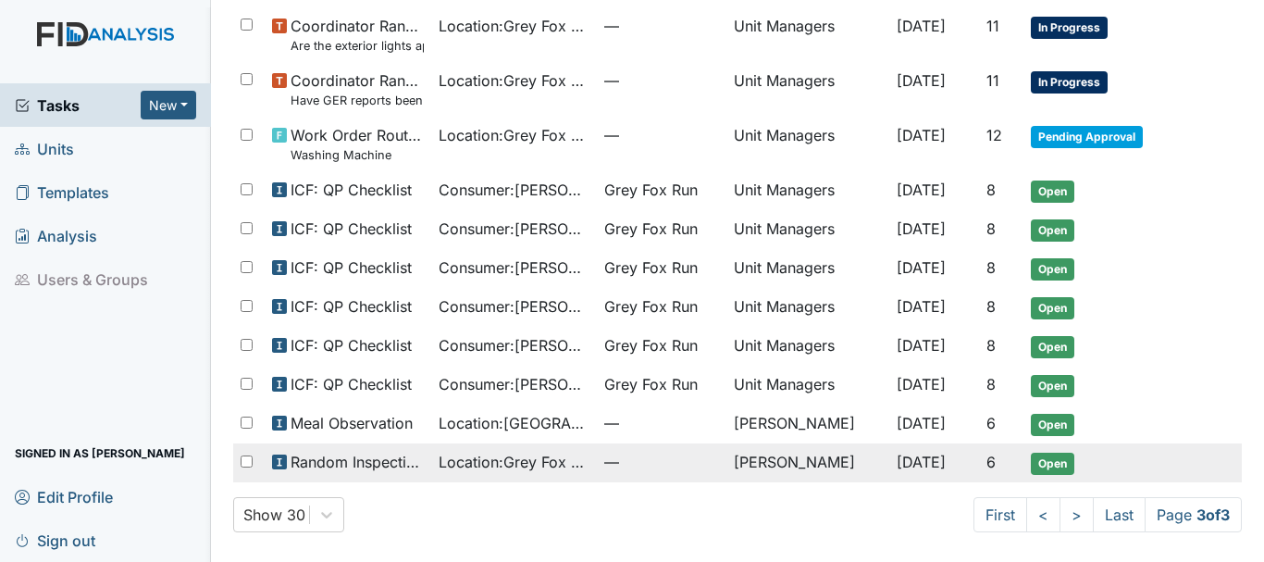
click at [1040, 469] on span "Open" at bounding box center [1052, 464] width 43 height 22
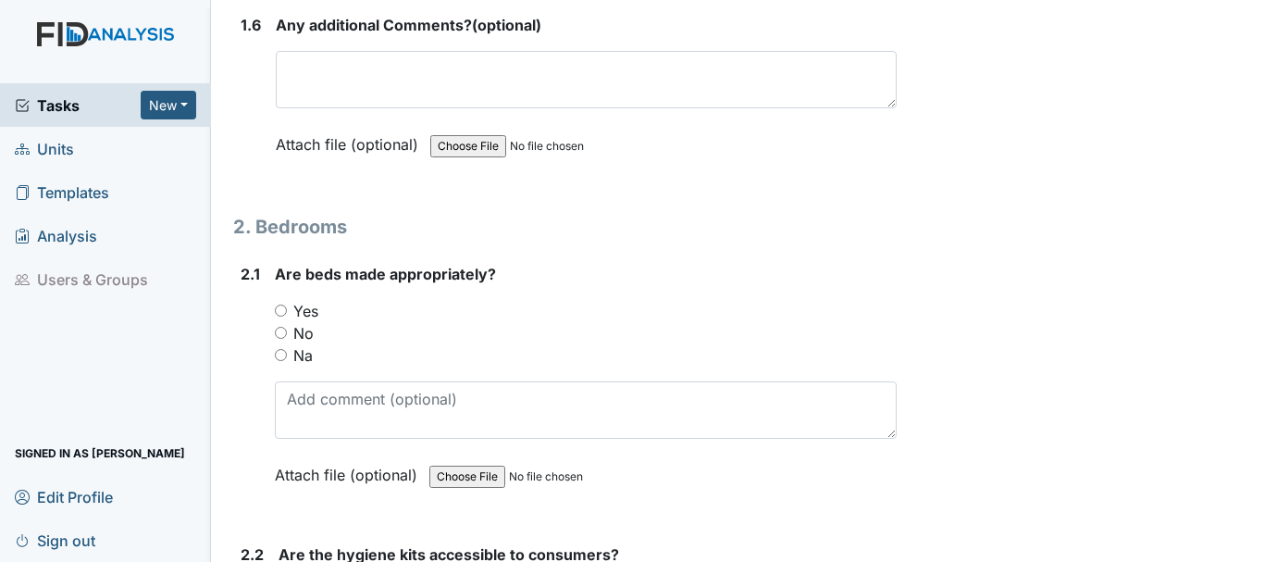
scroll to position [1671, 0]
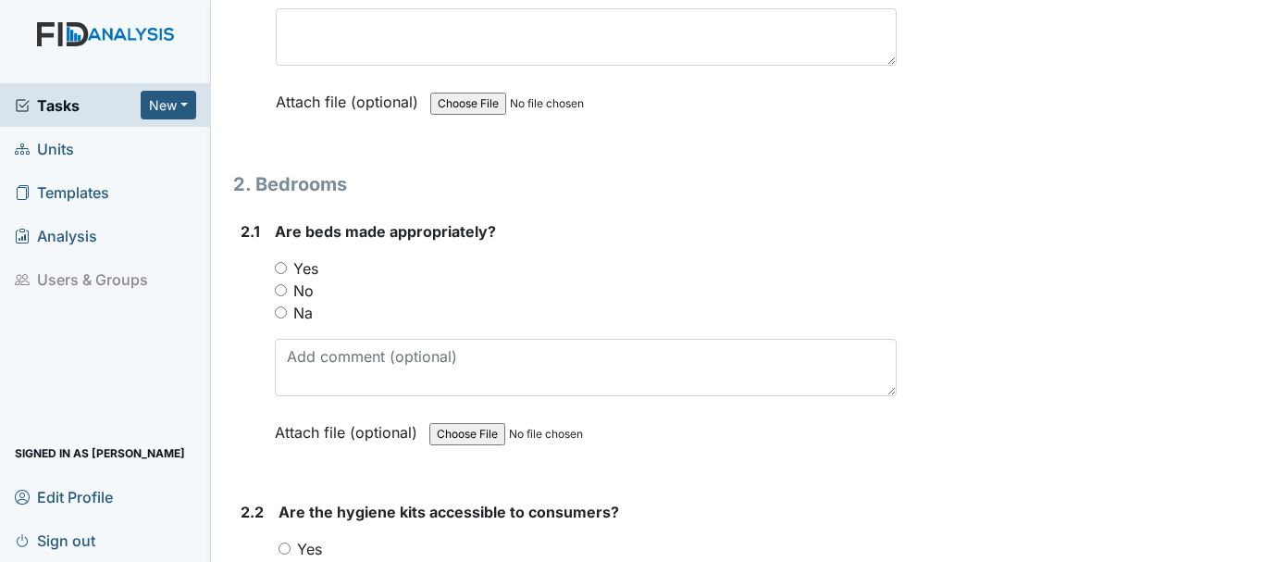
click at [277, 240] on span "Are beds made appropriately?" at bounding box center [385, 231] width 221 height 19
click at [275, 264] on input "Yes" at bounding box center [281, 268] width 12 height 12
radio input "true"
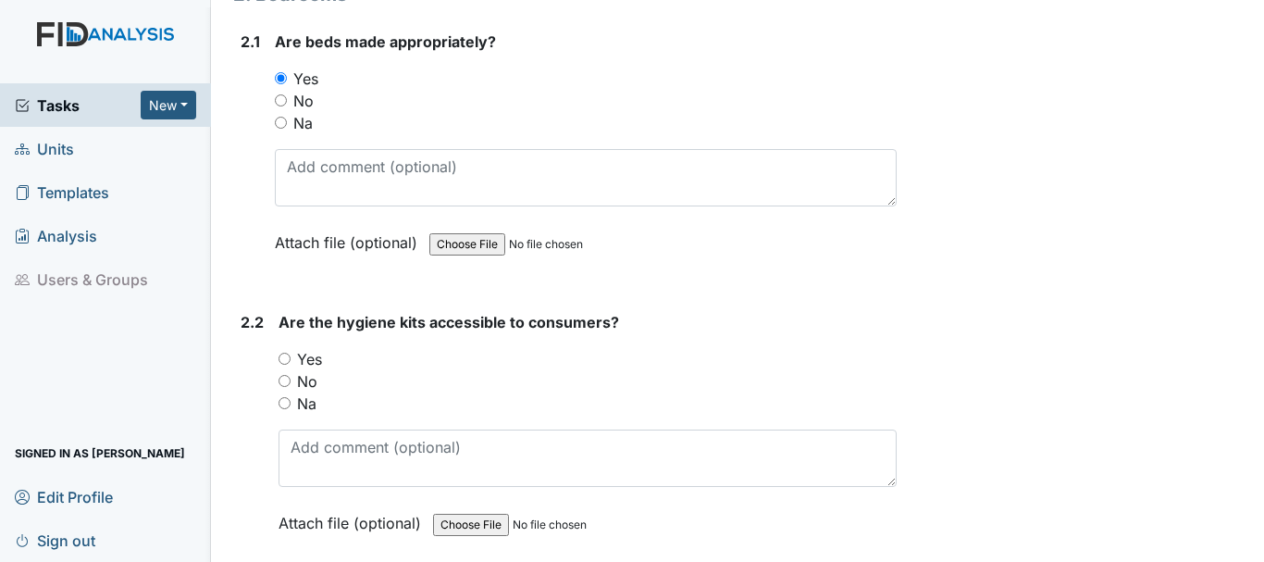
scroll to position [1874, 0]
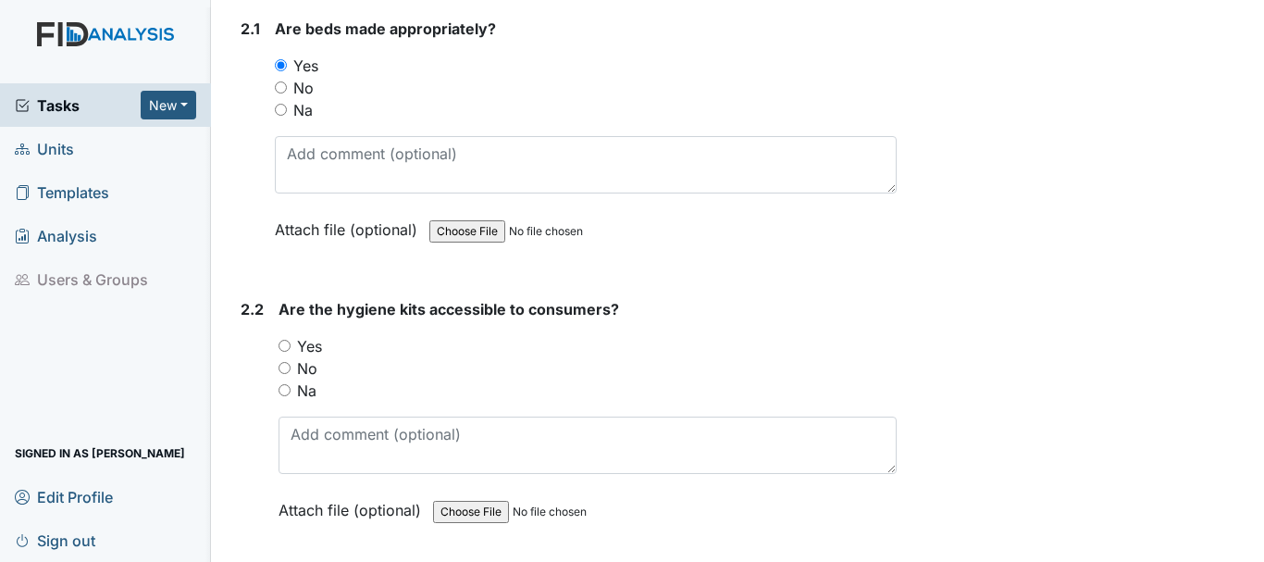
click at [282, 343] on input "Yes" at bounding box center [285, 346] width 12 height 12
radio input "true"
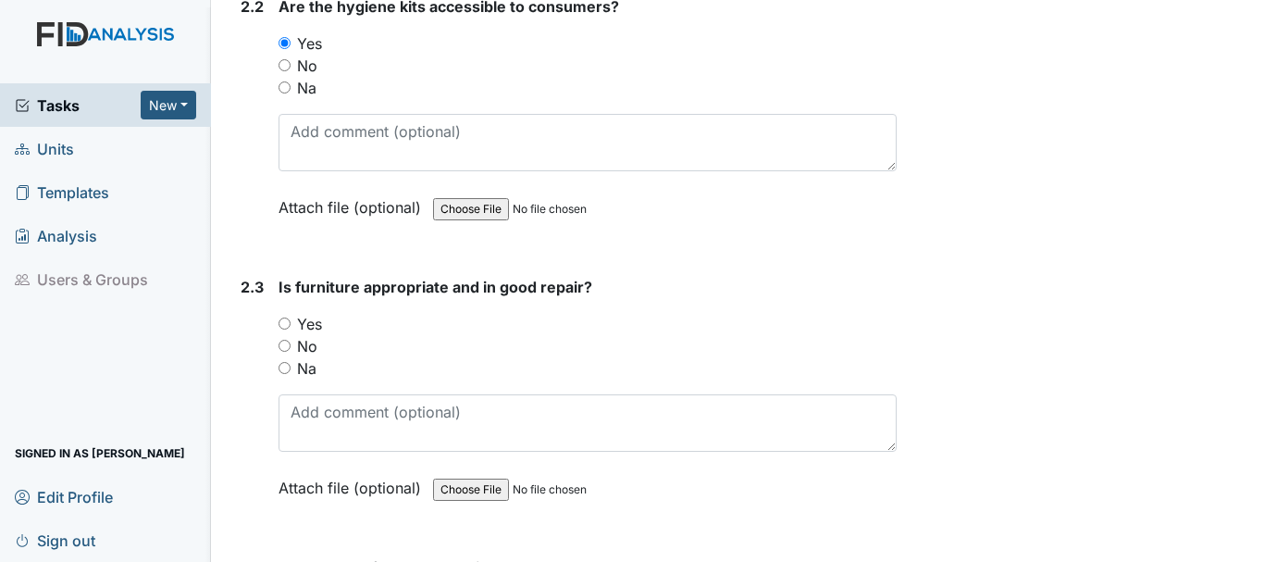
scroll to position [2189, 0]
